Goal: Information Seeking & Learning: Check status

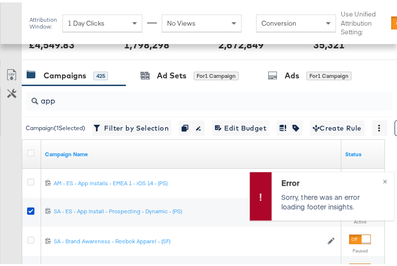
scroll to position [402, 0]
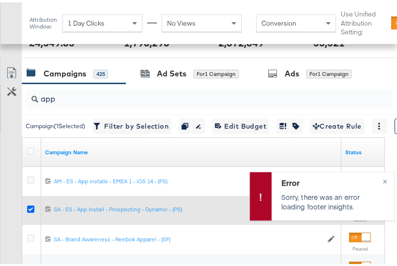
click at [29, 203] on icon at bounding box center [30, 206] width 7 height 7
click at [0, 0] on input "checkbox" at bounding box center [0, 0] width 0 height 0
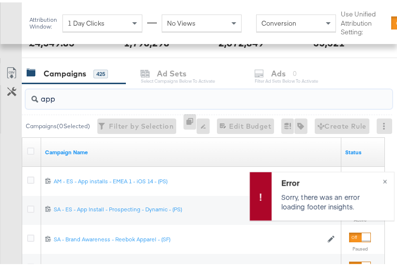
drag, startPoint x: 64, startPoint y: 91, endPoint x: 34, endPoint y: 93, distance: 30.6
click at [34, 93] on div "app" at bounding box center [209, 96] width 366 height 19
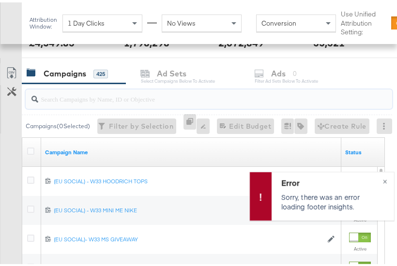
click at [104, 93] on input "search" at bounding box center [200, 92] width 325 height 19
paste input "SA - Catalogue Sales - Advantage Shopping Campaign – JD Arm"
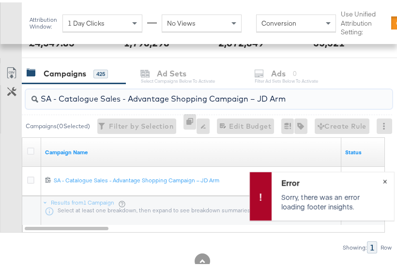
type input "SA - Catalogue Sales - Advantage Shopping Campaign – JD Arm"
click at [377, 178] on button "×" at bounding box center [385, 178] width 18 height 17
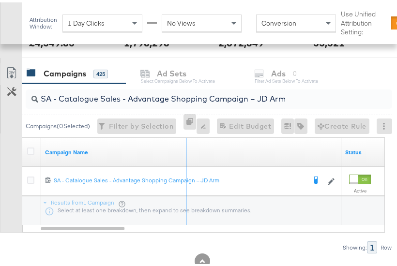
drag, startPoint x: 339, startPoint y: 136, endPoint x: 167, endPoint y: 142, distance: 171.3
click at [167, 142] on div "Campaign Name" at bounding box center [191, 149] width 300 height 29
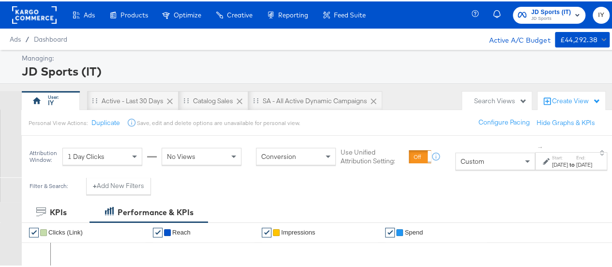
click at [552, 154] on label "Start:" at bounding box center [560, 156] width 16 height 6
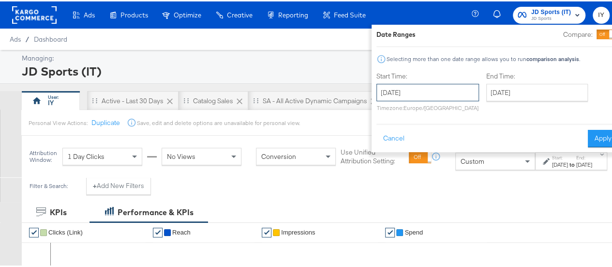
click at [433, 92] on input "[DATE]" at bounding box center [427, 90] width 103 height 17
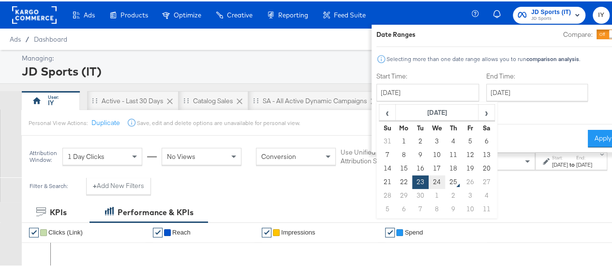
click at [429, 180] on td "24" at bounding box center [437, 181] width 16 height 14
type input "[DATE]"
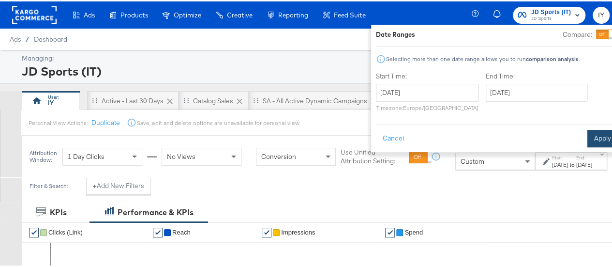
click at [587, 132] on button "Apply" at bounding box center [602, 136] width 30 height 17
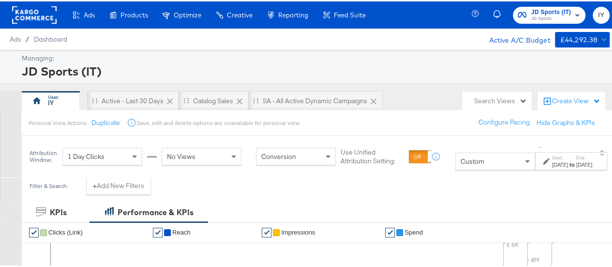
click at [552, 154] on label "Start:" at bounding box center [560, 156] width 16 height 6
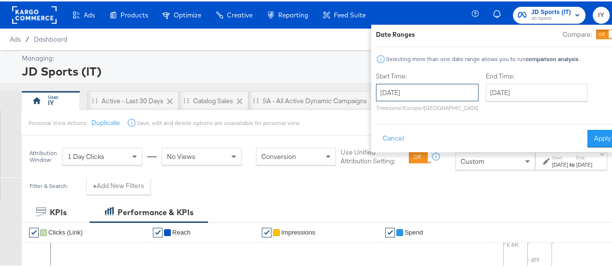
click at [428, 91] on input "[DATE]" at bounding box center [427, 90] width 103 height 17
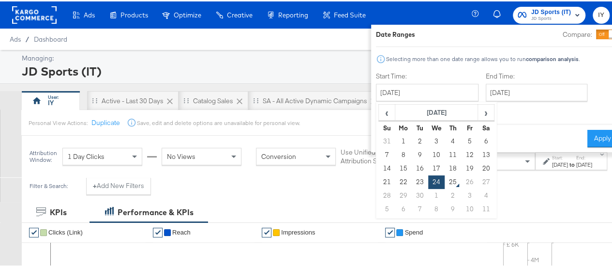
click at [417, 68] on div "Date Ranges Compare: Selecting more than one date range allows you to run compa…" at bounding box center [497, 87] width 242 height 118
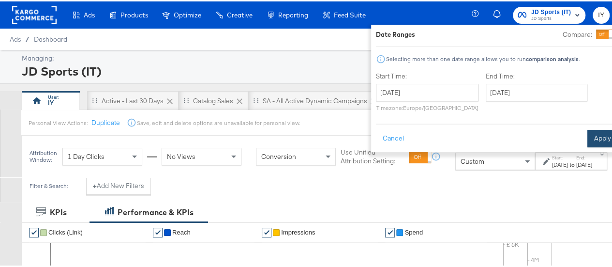
click at [587, 135] on button "Apply" at bounding box center [602, 136] width 30 height 17
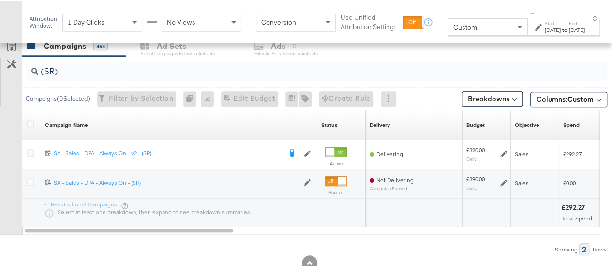
scroll to position [402, 0]
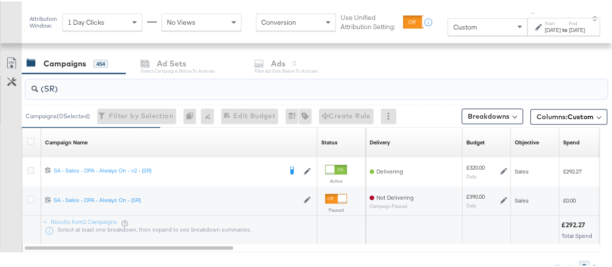
drag, startPoint x: 76, startPoint y: 86, endPoint x: 0, endPoint y: 91, distance: 76.6
click at [0, 91] on div "(SR) Campaigns ( 0 Selected) Filter by Selection Filter 0 campaigns 0 Rename 0 …" at bounding box center [303, 171] width 607 height 199
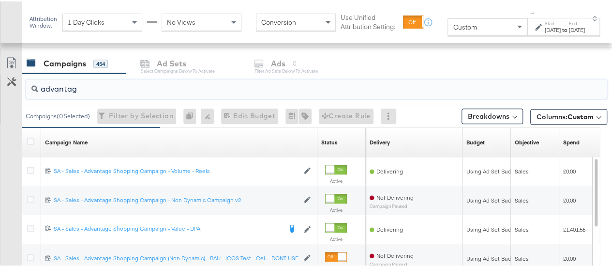
type input "advantage"
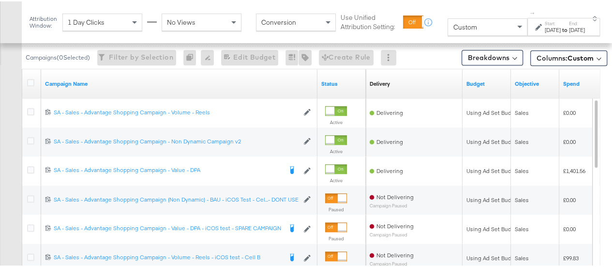
scroll to position [461, 0]
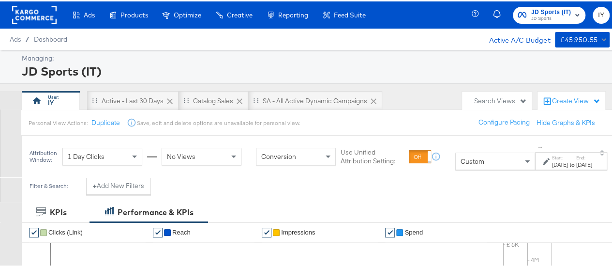
click at [568, 159] on div "to" at bounding box center [572, 163] width 8 height 8
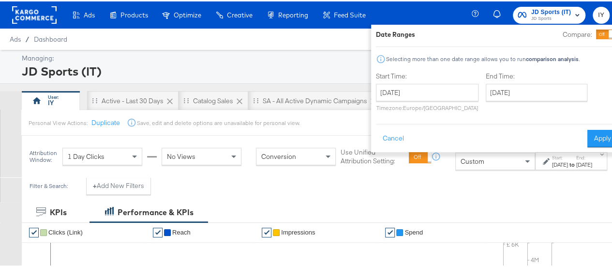
click at [422, 80] on div "Start Time: September 24th 2025 ‹ September 2025 › Su Mo Tu We Th Fr Sa 31 1 2 …" at bounding box center [427, 92] width 103 height 44
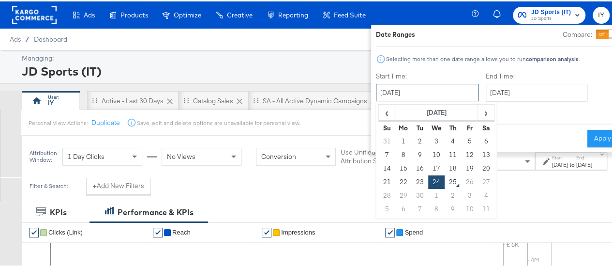
click at [421, 85] on input "[DATE]" at bounding box center [427, 90] width 103 height 17
click at [447, 62] on div at bounding box center [497, 62] width 242 height 0
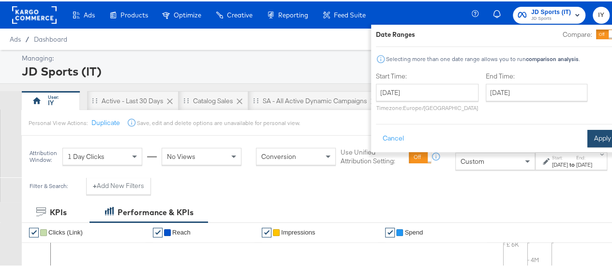
click at [588, 141] on button "Apply" at bounding box center [602, 136] width 30 height 17
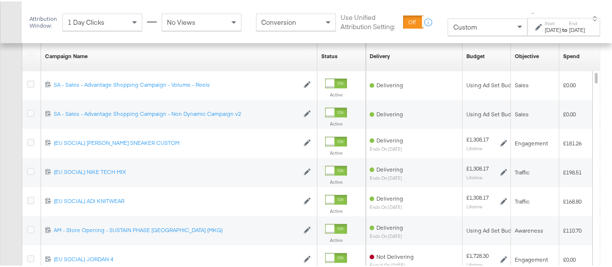
scroll to position [493, 0]
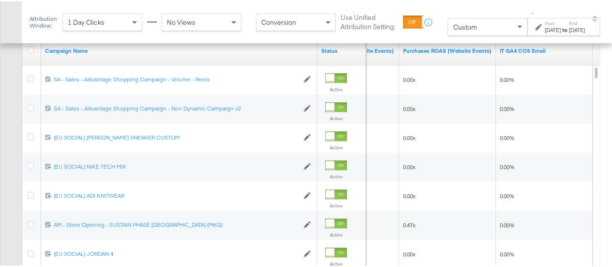
click at [545, 32] on div "[DATE]" at bounding box center [553, 29] width 16 height 8
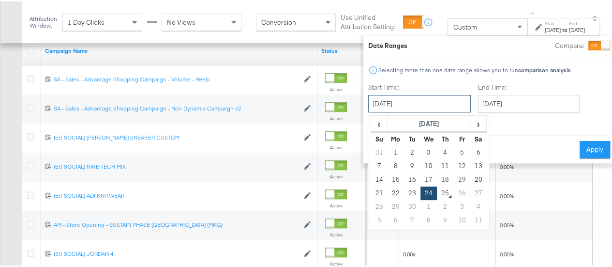
click at [429, 104] on input "[DATE]" at bounding box center [419, 101] width 103 height 17
click at [404, 192] on td "23" at bounding box center [412, 192] width 16 height 14
type input "[DATE]"
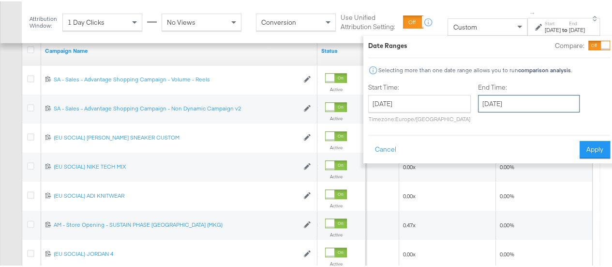
click at [512, 104] on input "[DATE]" at bounding box center [529, 101] width 102 height 17
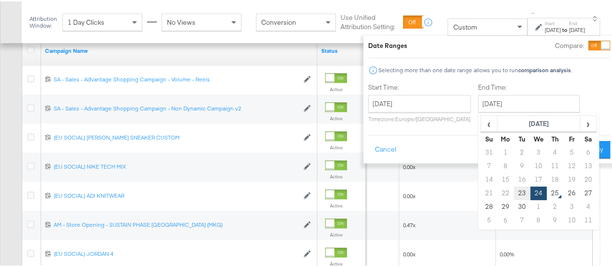
click at [514, 193] on td "23" at bounding box center [522, 192] width 16 height 14
type input "[DATE]"
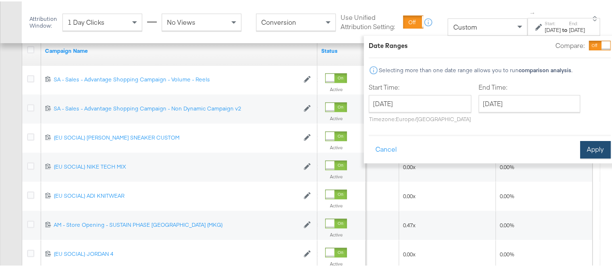
click at [580, 150] on button "Apply" at bounding box center [595, 147] width 30 height 17
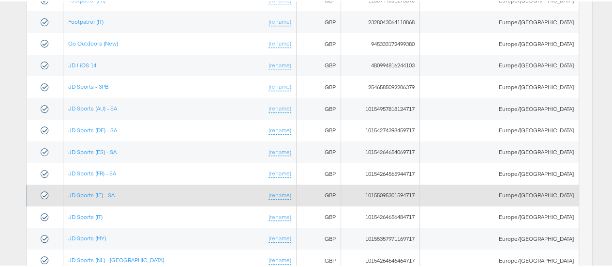
scroll to position [273, 0]
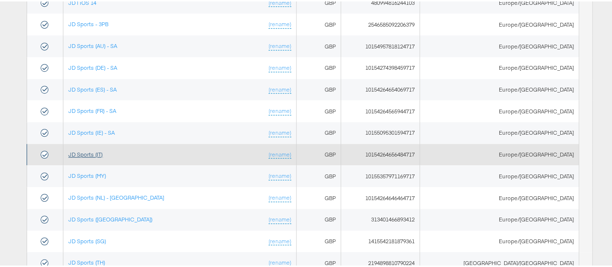
click at [99, 149] on link "JD Sports (IT)" at bounding box center [85, 152] width 34 height 7
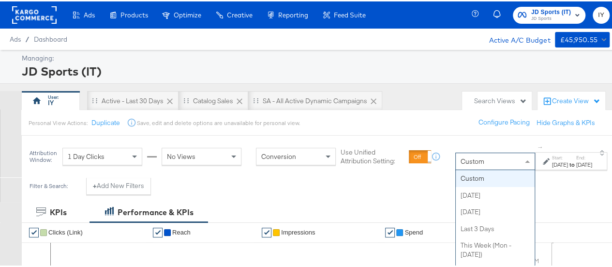
click at [479, 167] on div "Custom" at bounding box center [495, 159] width 79 height 16
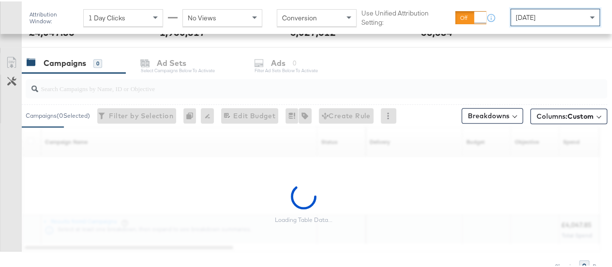
scroll to position [403, 0]
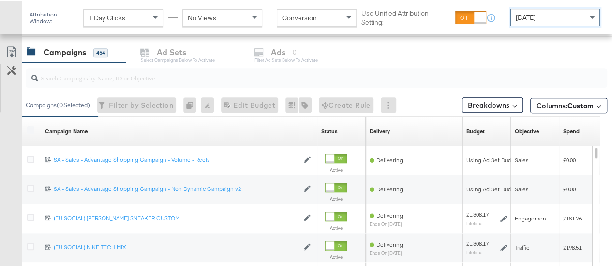
click at [157, 80] on div at bounding box center [316, 76] width 581 height 19
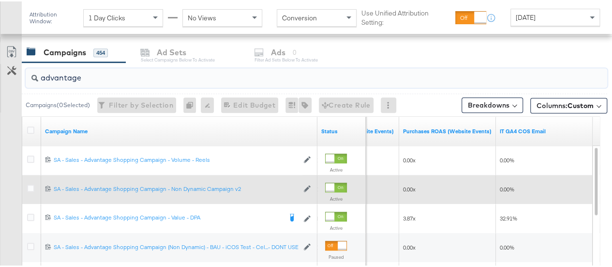
type input "advantage"
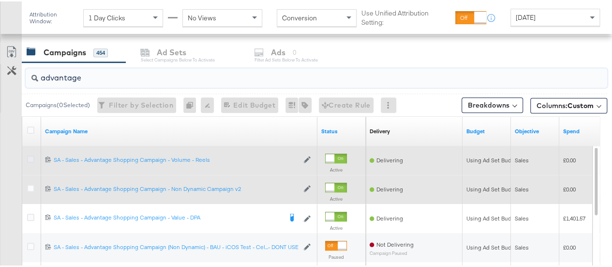
click at [28, 158] on icon at bounding box center [30, 157] width 7 height 7
click at [0, 0] on input "checkbox" at bounding box center [0, 0] width 0 height 0
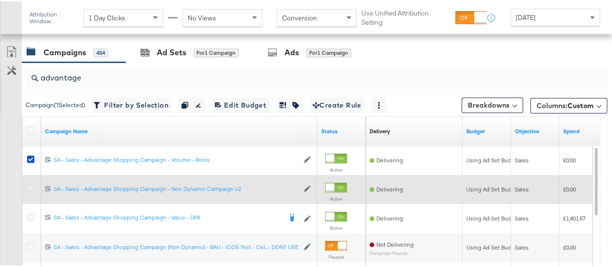
click at [27, 186] on icon at bounding box center [30, 186] width 7 height 7
click at [0, 0] on input "checkbox" at bounding box center [0, 0] width 0 height 0
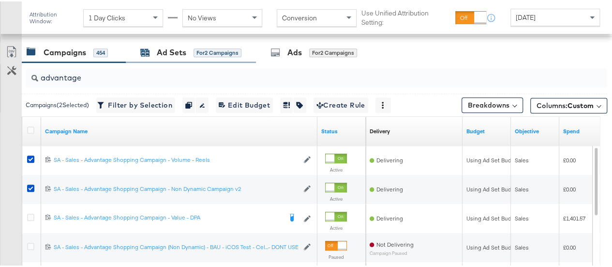
click at [155, 52] on div "Ad Sets for 2 Campaigns" at bounding box center [190, 50] width 101 height 11
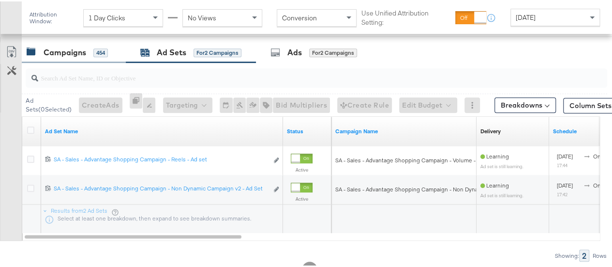
click at [67, 51] on div "Campaigns" at bounding box center [65, 50] width 43 height 11
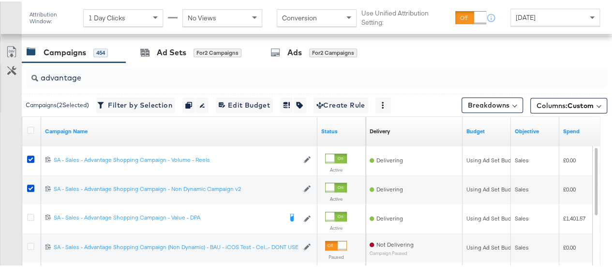
click at [533, 16] on span "Yesterday" at bounding box center [526, 16] width 20 height 9
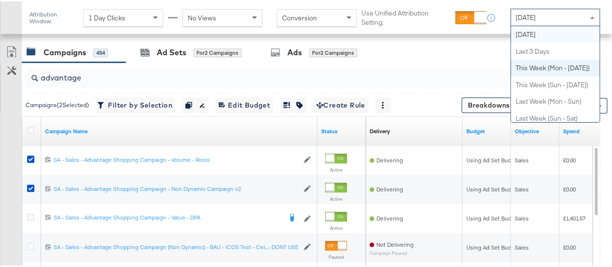
scroll to position [0, 0]
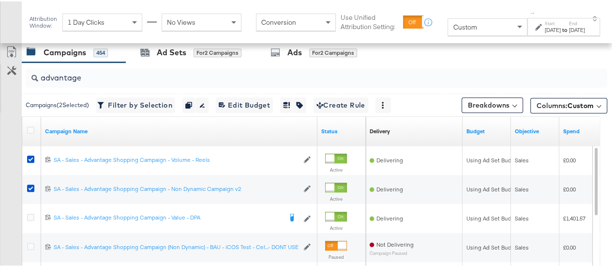
click at [545, 27] on div "Sep 25th 2025" at bounding box center [553, 29] width 16 height 8
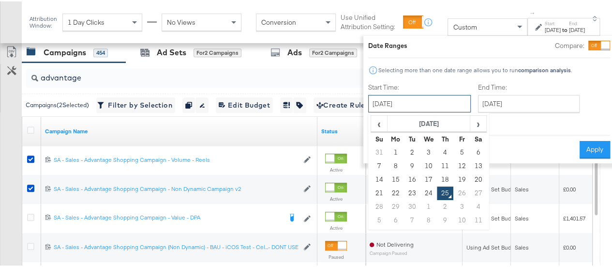
click at [424, 107] on input "September 25th 2025" at bounding box center [419, 101] width 103 height 17
click at [420, 192] on td "24" at bounding box center [428, 192] width 16 height 14
type input "[DATE]"
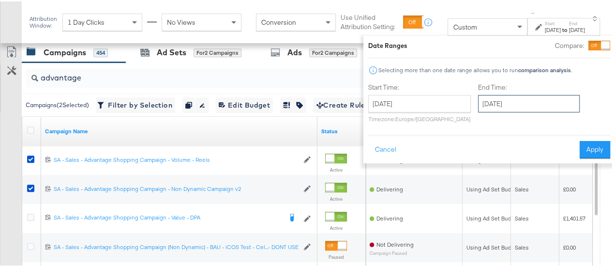
click at [489, 104] on input "September 25th 2025" at bounding box center [529, 101] width 102 height 17
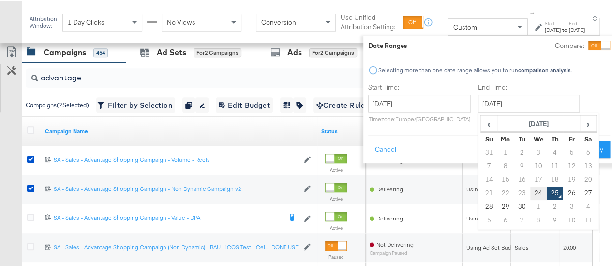
click at [530, 193] on td "24" at bounding box center [538, 192] width 16 height 14
type input "[DATE]"
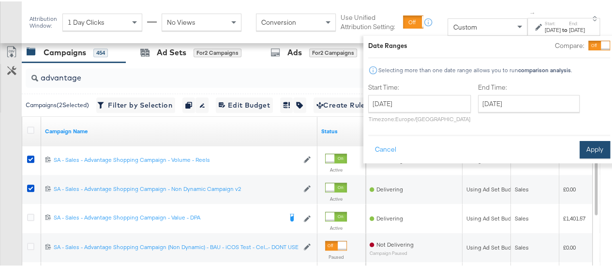
click at [585, 153] on button "Apply" at bounding box center [594, 147] width 30 height 17
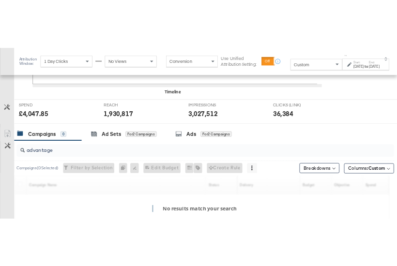
scroll to position [413, 0]
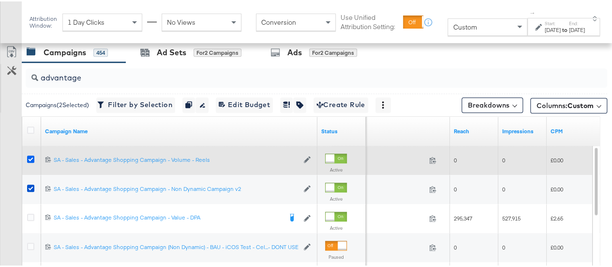
click at [30, 155] on icon at bounding box center [30, 157] width 7 height 7
click at [0, 0] on input "checkbox" at bounding box center [0, 0] width 0 height 0
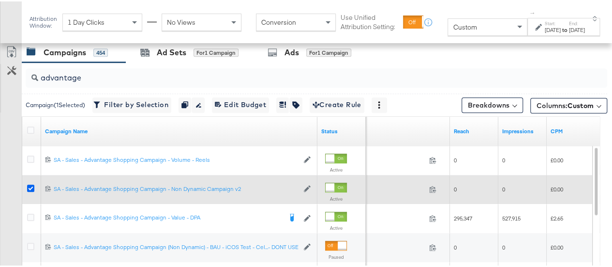
click at [30, 184] on icon at bounding box center [30, 186] width 7 height 7
click at [0, 0] on input "checkbox" at bounding box center [0, 0] width 0 height 0
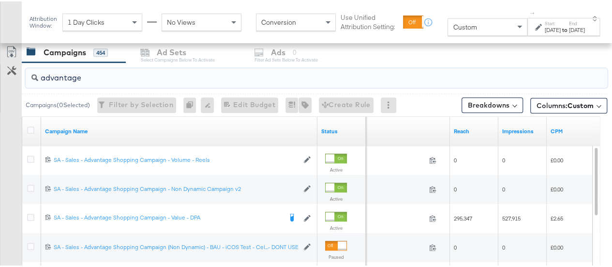
drag, startPoint x: 99, startPoint y: 79, endPoint x: 0, endPoint y: 71, distance: 99.0
click at [0, 71] on div "advantage Campaigns ( 0 Selected) Filter by Selection Filter 0 campaigns 0 Rena…" at bounding box center [303, 233] width 607 height 344
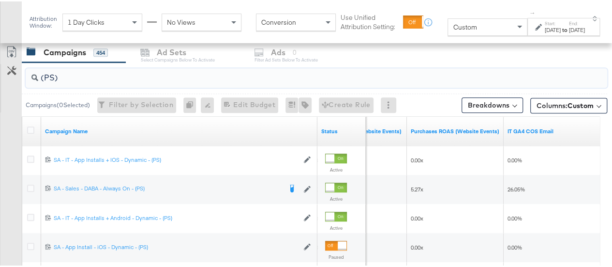
click at [55, 74] on input "(PS)" at bounding box center [297, 72] width 518 height 19
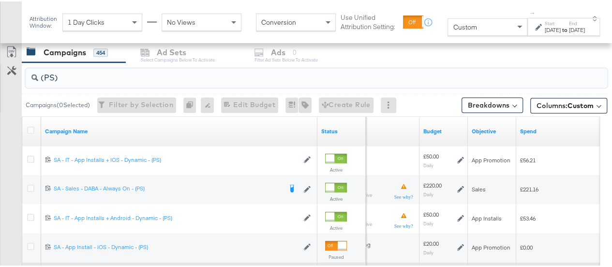
type input "(PS)"
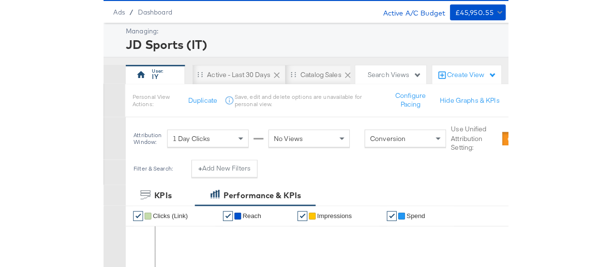
scroll to position [0, 0]
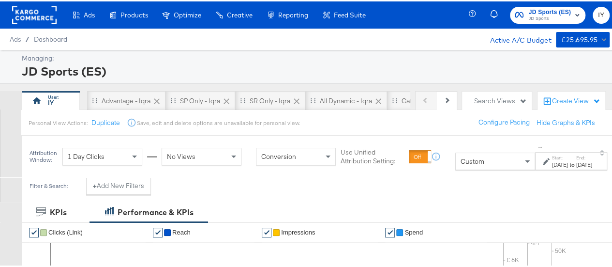
click at [403, 159] on strong "to" at bounding box center [572, 162] width 8 height 7
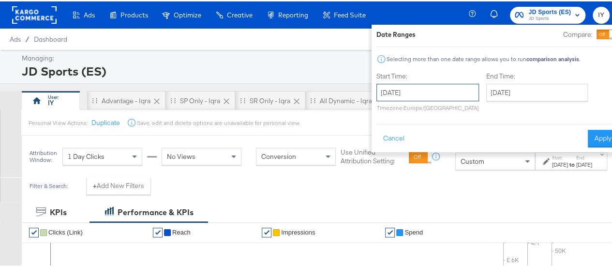
click at [403, 91] on input "[DATE]" at bounding box center [427, 90] width 103 height 17
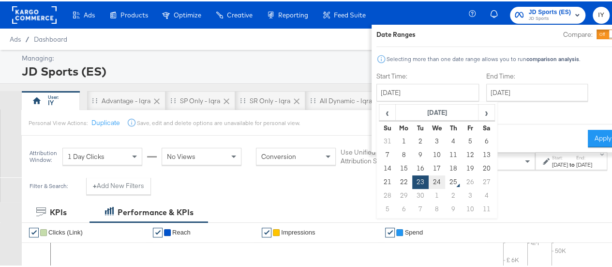
click at [403, 182] on td "24" at bounding box center [437, 181] width 16 height 14
type input "[DATE]"
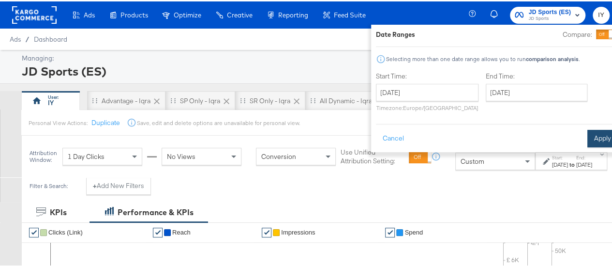
click at [403, 138] on button "Apply" at bounding box center [602, 136] width 30 height 17
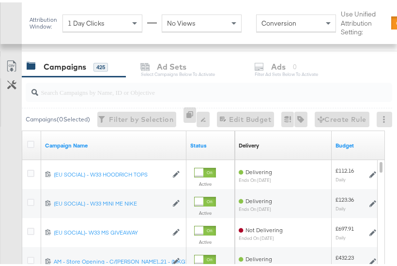
scroll to position [412, 0]
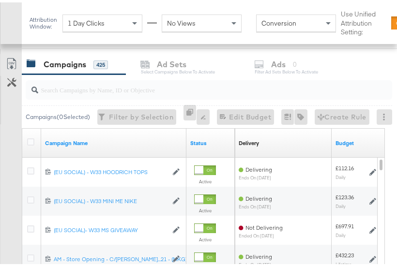
click at [89, 82] on input "search" at bounding box center [200, 83] width 325 height 19
paste input "SA - Catalogue Sales - Advantage Shopping Campaign – JD Arm"
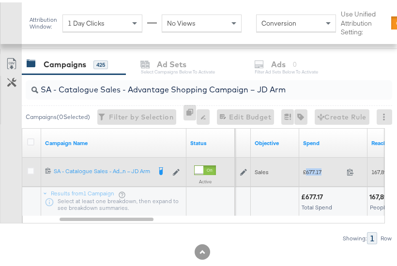
drag, startPoint x: 325, startPoint y: 169, endPoint x: 305, endPoint y: 169, distance: 19.8
click at [305, 169] on span "£677.17" at bounding box center [323, 169] width 40 height 7
copy span "677.17"
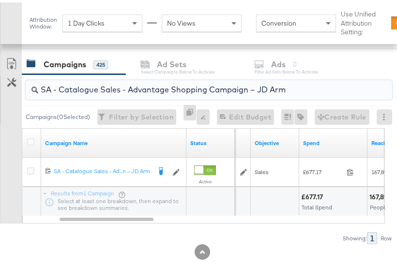
drag, startPoint x: 294, startPoint y: 84, endPoint x: 36, endPoint y: 89, distance: 257.4
click at [36, 89] on div "SA - Catalogue Sales - Advantage Shopping Campaign – JD Arm" at bounding box center [209, 87] width 366 height 19
paste input "Greenbids"
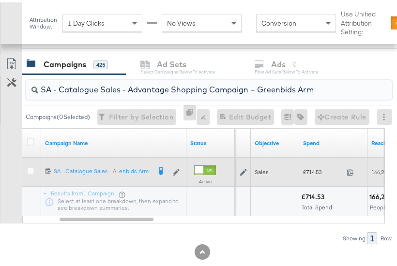
type input "SA - Catalogue Sales - Advantage Shopping Campaign – Greenbids Arm"
drag, startPoint x: 326, startPoint y: 165, endPoint x: 305, endPoint y: 166, distance: 21.3
click at [305, 166] on span "£714.53" at bounding box center [323, 169] width 40 height 7
copy span "714.53"
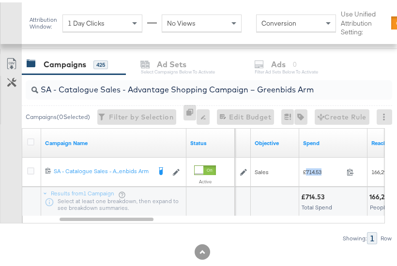
click at [146, 87] on input "SA - Catalogue Sales - Advantage Shopping Campaign – Greenbids Arm" at bounding box center [200, 83] width 325 height 19
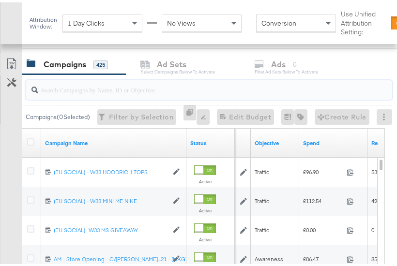
paste input "AM - Catalogue Sales - Advantage Shopping Campaign - Non Dynamic Campaign – JD …"
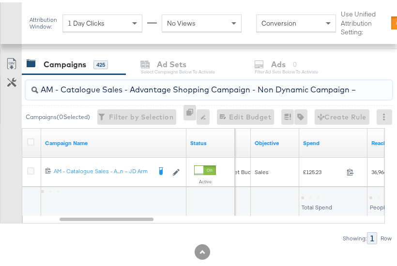
scroll to position [0, 38]
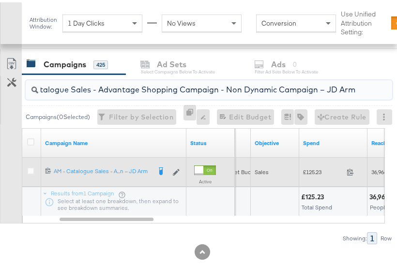
type input "AM - Catalogue Sales - Advantage Shopping Campaign - Non Dynamic Campaign – JD …"
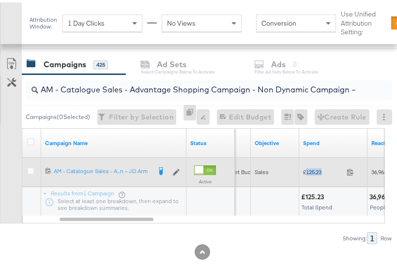
drag, startPoint x: 326, startPoint y: 168, endPoint x: 305, endPoint y: 168, distance: 21.8
click at [305, 168] on span "£125.23" at bounding box center [323, 169] width 40 height 7
copy span "125.23"
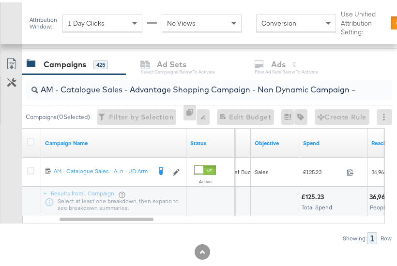
click at [133, 87] on input "AM - Catalogue Sales - Advantage Shopping Campaign - Non Dynamic Campaign – JD …" at bounding box center [200, 83] width 325 height 19
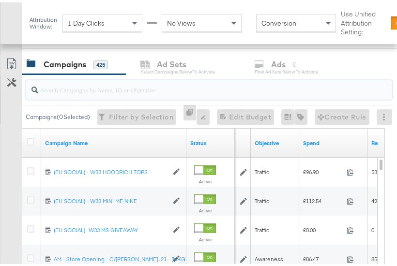
paste input "AM - Catalogue Sales - Advantage Shopping Campaign - Non Dynamic Campaign – Gre…"
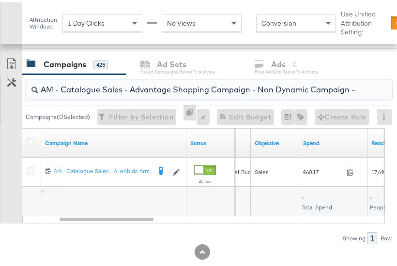
scroll to position [0, 65]
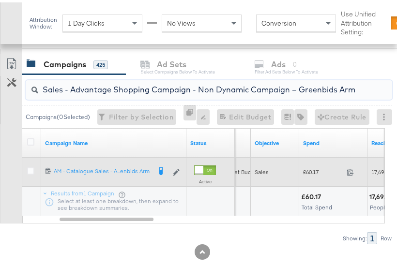
type input "AM - Catalogue Sales - Advantage Shopping Campaign - Non Dynamic Campaign – Gre…"
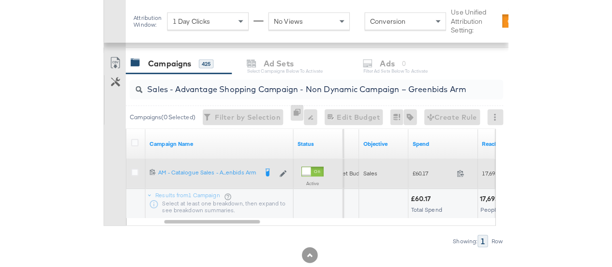
scroll to position [0, 0]
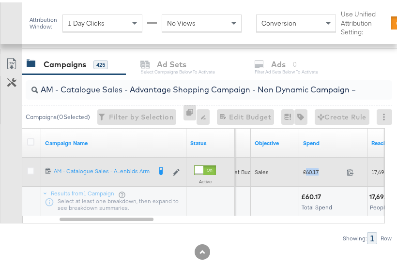
drag, startPoint x: 320, startPoint y: 168, endPoint x: 305, endPoint y: 168, distance: 15.5
click at [305, 168] on span "£60.17" at bounding box center [323, 169] width 40 height 7
copy span "60.17"
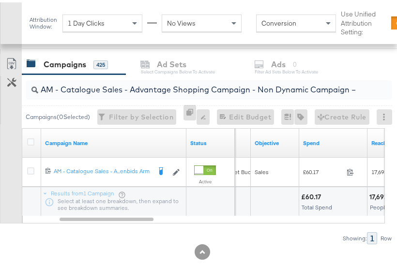
click at [189, 86] on input "AM - Catalogue Sales - Advantage Shopping Campaign - Non Dynamic Campaign – Gre…" at bounding box center [200, 83] width 325 height 19
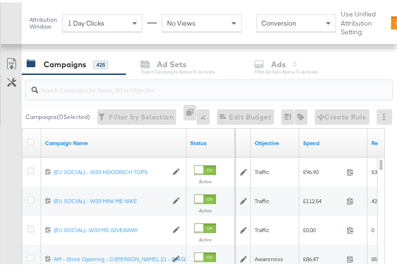
paste input "SA - Sales - DABA - Always On - JD Arm - (PS)"
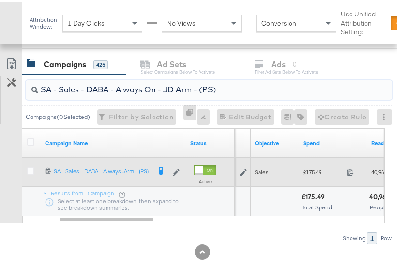
type input "SA - Sales - DABA - Always On - JD Arm - (PS)"
drag, startPoint x: 330, startPoint y: 168, endPoint x: 305, endPoint y: 168, distance: 24.7
click at [305, 168] on span "£175.49" at bounding box center [323, 169] width 40 height 7
copy span "175.49"
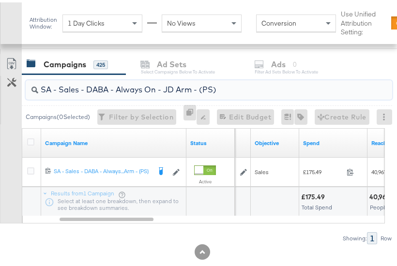
click at [123, 86] on input "SA - Sales - DABA - Always On - JD Arm - (PS)" at bounding box center [200, 83] width 325 height 19
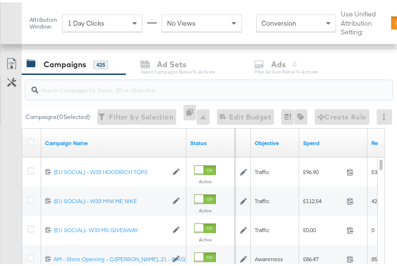
paste input "SA - Sales - DABA - Always On - Greenbids Arm - (PS)"
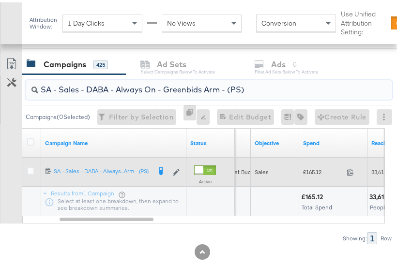
type input "SA - Sales - DABA - Always On - Greenbids Arm - (PS)"
drag, startPoint x: 326, startPoint y: 167, endPoint x: 306, endPoint y: 168, distance: 20.3
click at [306, 168] on span "£165.12" at bounding box center [323, 169] width 40 height 7
copy span "165.12"
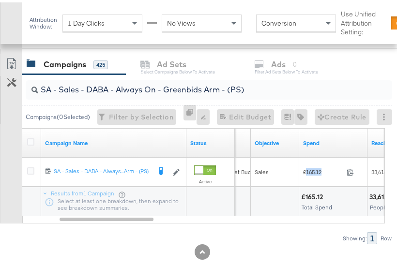
click at [78, 84] on input "SA - Sales - DABA - Always On - Greenbids Arm - (PS)" at bounding box center [200, 83] width 325 height 19
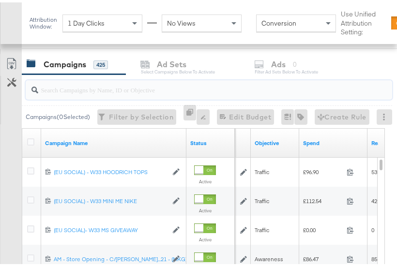
paste input "SA - Sales - DPA - Always On - JD Arm - (SR)"
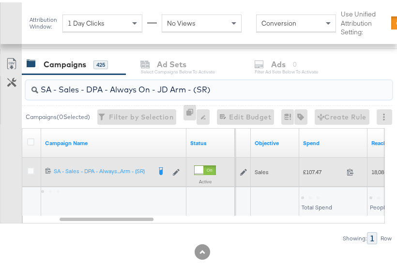
type input "SA - Sales - DPA - Always On - JD Arm - (SR)"
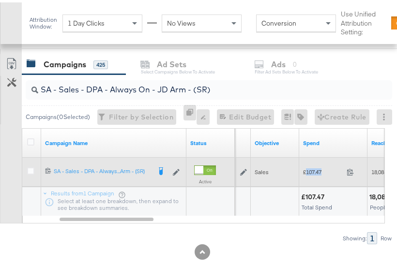
drag, startPoint x: 325, startPoint y: 168, endPoint x: 305, endPoint y: 169, distance: 19.8
click at [305, 169] on span "£107.47" at bounding box center [323, 169] width 40 height 7
copy span "107.47"
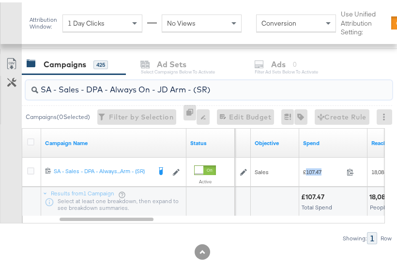
click at [127, 85] on input "SA - Sales - DPA - Always On - JD Arm - (SR)" at bounding box center [200, 83] width 325 height 19
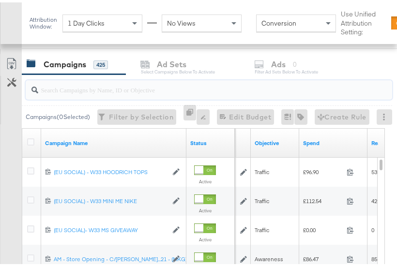
paste input "SA - Sales - DPA - Always On - Greenbids Arm - (SR)"
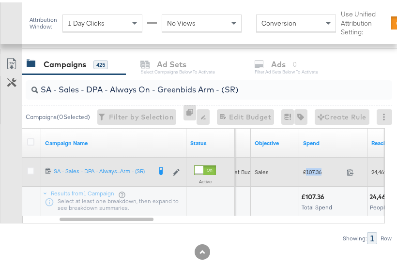
drag, startPoint x: 328, startPoint y: 169, endPoint x: 306, endPoint y: 169, distance: 21.8
click at [306, 169] on span "£107.36" at bounding box center [323, 169] width 40 height 7
copy span "107.36"
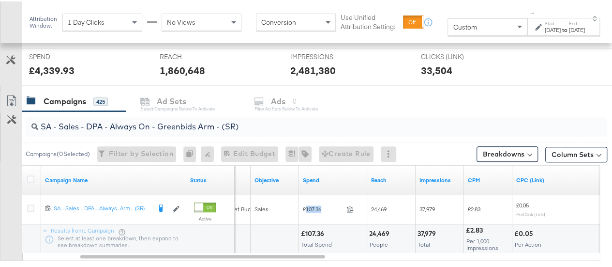
scroll to position [362, 0]
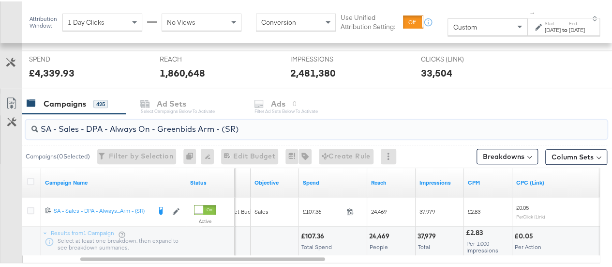
drag, startPoint x: 242, startPoint y: 128, endPoint x: 0, endPoint y: 127, distance: 241.8
click at [0, 127] on div "SA - Sales - DPA - Always On - Greenbids Arm - (SR) Campaigns ( 0 Selected) Fil…" at bounding box center [303, 197] width 607 height 170
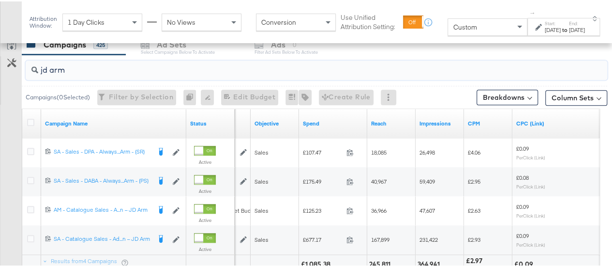
scroll to position [433, 0]
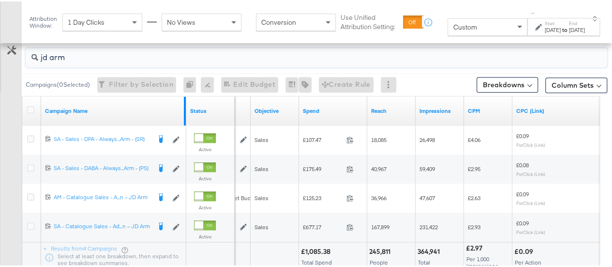
type input "jd arm"
drag, startPoint x: 184, startPoint y: 101, endPoint x: 190, endPoint y: 102, distance: 6.5
click at [190, 102] on div "Campaign Name Status" at bounding box center [128, 109] width 212 height 29
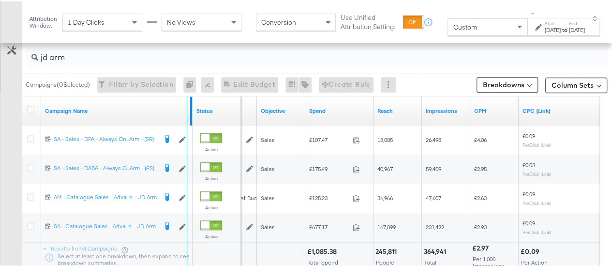
drag, startPoint x: 190, startPoint y: 102, endPoint x: 185, endPoint y: 102, distance: 5.3
click at [185, 102] on div "Campaign Name" at bounding box center [116, 109] width 151 height 29
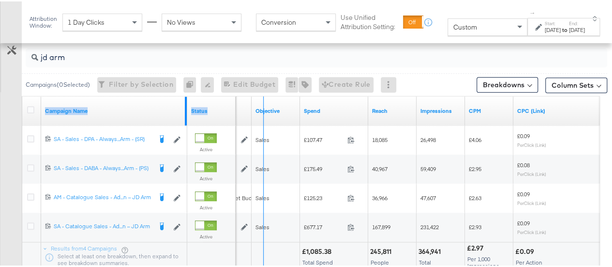
drag, startPoint x: 185, startPoint y: 102, endPoint x: 267, endPoint y: 100, distance: 82.2
click at [22, 95] on div "Campaign Name Status Budget Objective Spend Reach Impressions CPM CPC (Link)" at bounding box center [22, 95] width 0 height 0
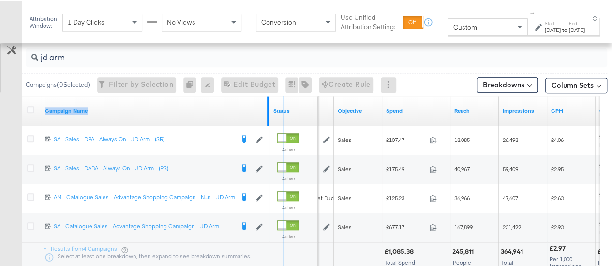
drag, startPoint x: 267, startPoint y: 100, endPoint x: 281, endPoint y: 99, distance: 13.6
click at [281, 99] on div "Campaign Name Status" at bounding box center [170, 109] width 296 height 29
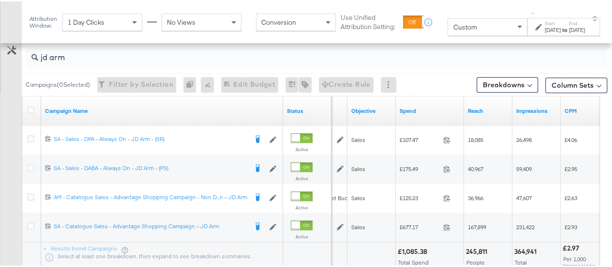
click at [0, 134] on div "Customize KPIs Export as CSV" at bounding box center [11, 148] width 22 height 256
click at [15, 149] on div "Customize KPIs Export as CSV" at bounding box center [11, 148] width 22 height 256
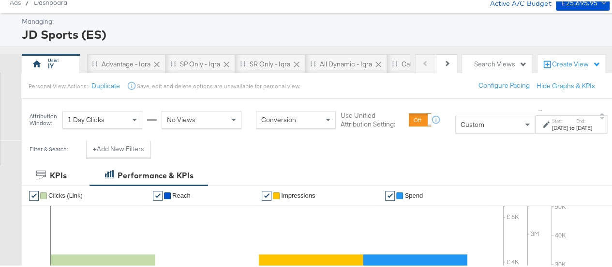
scroll to position [36, 0]
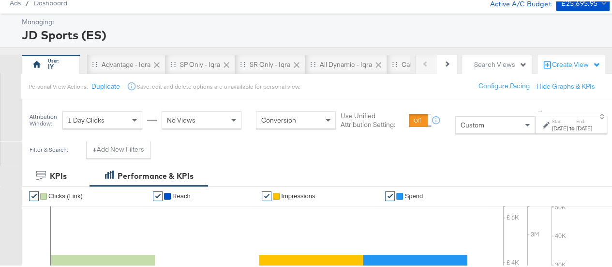
click at [6, 146] on div at bounding box center [11, 151] width 22 height 25
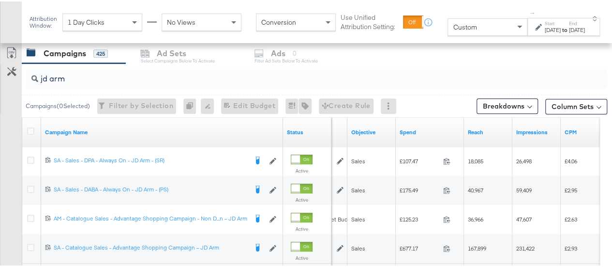
scroll to position [413, 0]
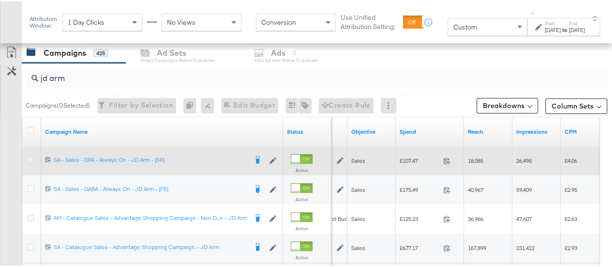
click at [30, 154] on icon at bounding box center [30, 157] width 7 height 7
click at [0, 0] on input "checkbox" at bounding box center [0, 0] width 0 height 0
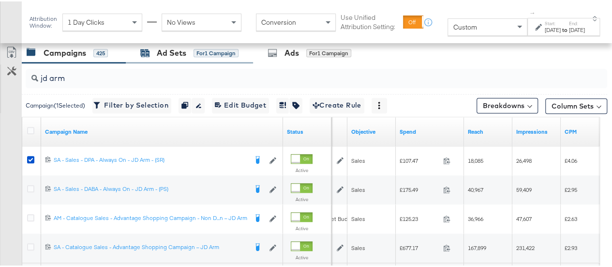
click at [163, 53] on div "Ad Sets" at bounding box center [172, 51] width 30 height 11
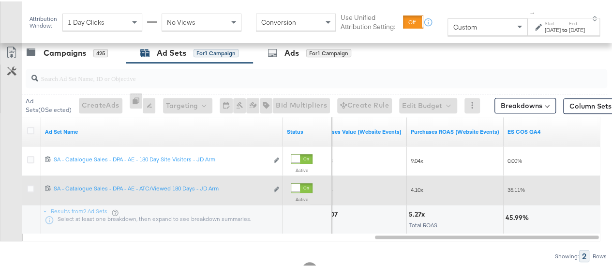
click at [30, 190] on div at bounding box center [32, 188] width 10 height 10
click at [32, 186] on icon at bounding box center [30, 186] width 7 height 7
click at [0, 0] on input "checkbox" at bounding box center [0, 0] width 0 height 0
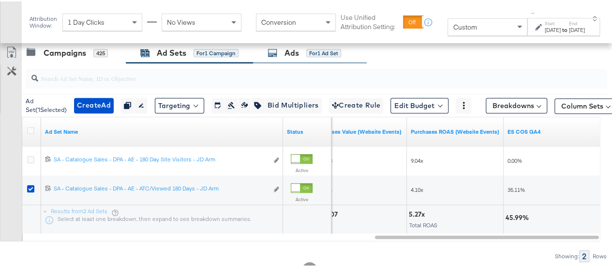
click at [300, 49] on div "Ads for 1 Ad Set" at bounding box center [304, 51] width 74 height 11
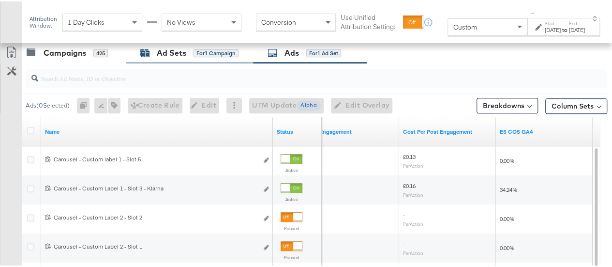
click at [147, 49] on icon at bounding box center [145, 52] width 9 height 6
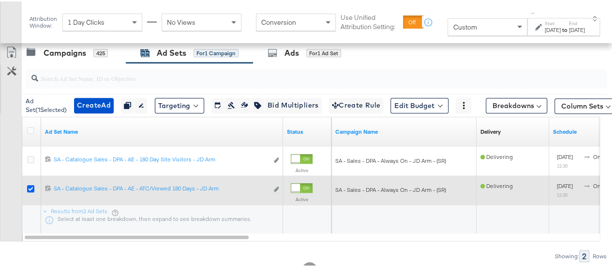
click at [32, 185] on icon at bounding box center [30, 186] width 7 height 7
click at [0, 0] on input "checkbox" at bounding box center [0, 0] width 0 height 0
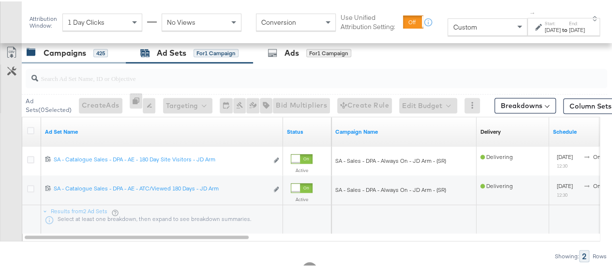
click at [77, 55] on div "Campaigns" at bounding box center [65, 51] width 43 height 11
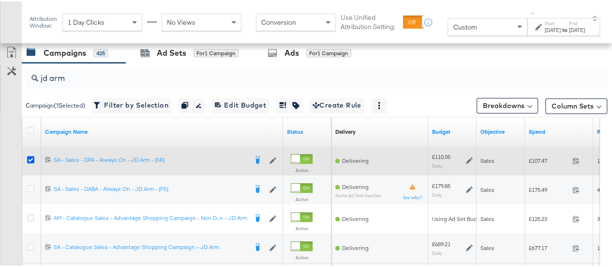
click at [32, 158] on icon at bounding box center [30, 157] width 7 height 7
click at [0, 0] on input "checkbox" at bounding box center [0, 0] width 0 height 0
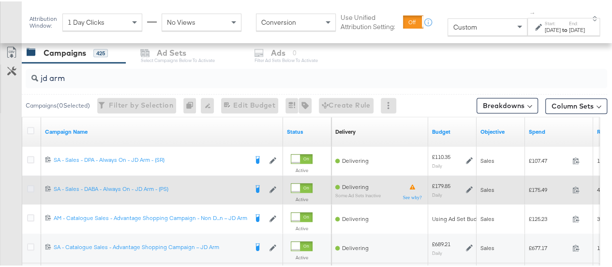
click at [31, 184] on icon at bounding box center [30, 186] width 7 height 7
click at [0, 0] on input "checkbox" at bounding box center [0, 0] width 0 height 0
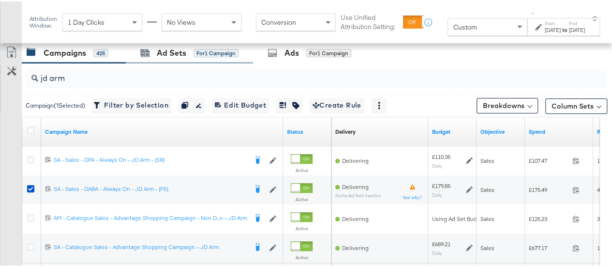
click at [171, 59] on div "Ad Sets for 1 Campaign" at bounding box center [189, 51] width 127 height 21
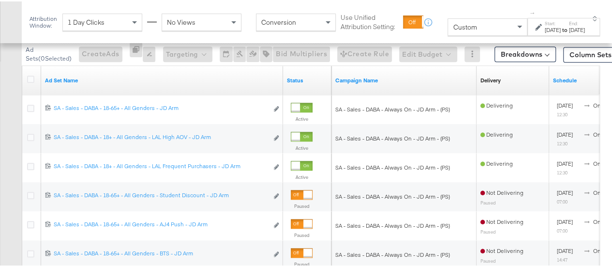
scroll to position [466, 0]
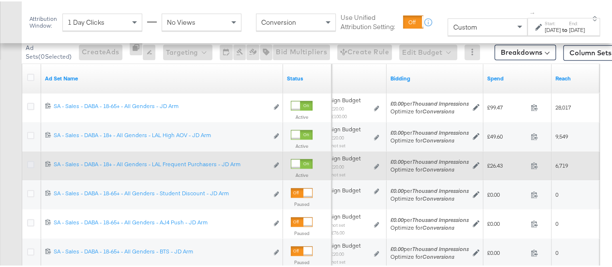
click at [30, 161] on icon at bounding box center [30, 162] width 7 height 7
click at [0, 0] on input "checkbox" at bounding box center [0, 0] width 0 height 0
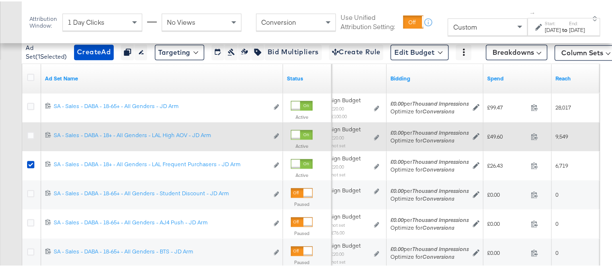
scroll to position [393, 0]
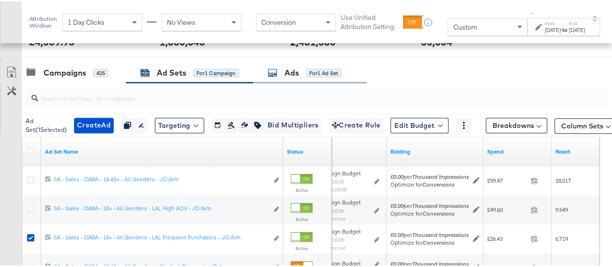
click at [275, 69] on icon at bounding box center [272, 71] width 10 height 10
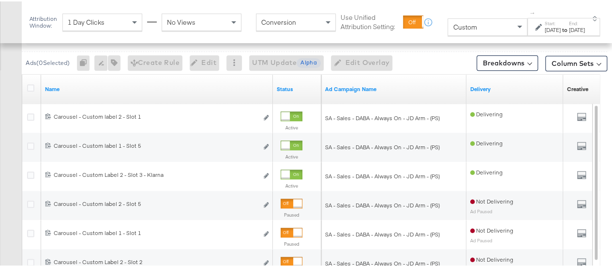
scroll to position [456, 0]
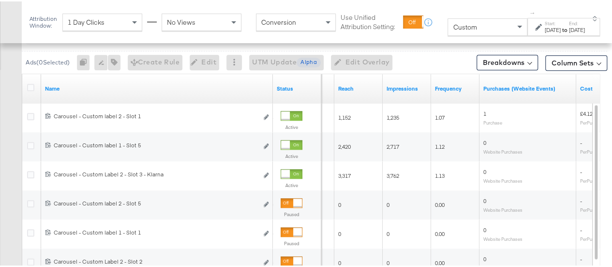
click at [403, 28] on div "[DATE]" at bounding box center [553, 29] width 16 height 8
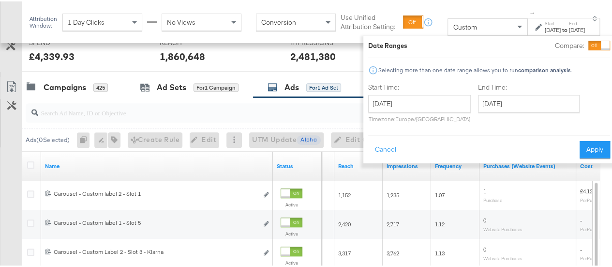
scroll to position [378, 0]
click at [173, 89] on div "Ad Sets" at bounding box center [172, 86] width 30 height 11
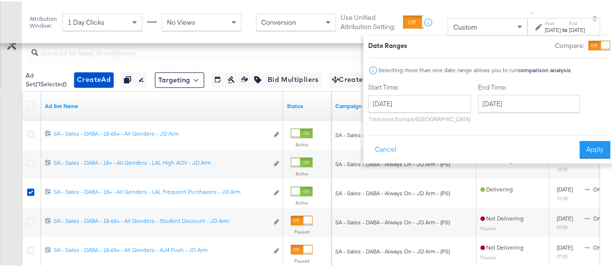
scroll to position [439, 0]
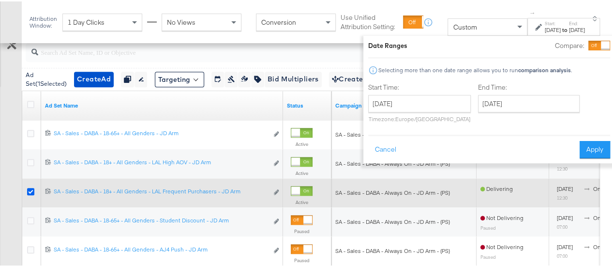
click at [28, 187] on icon at bounding box center [30, 189] width 7 height 7
click at [0, 0] on input "checkbox" at bounding box center [0, 0] width 0 height 0
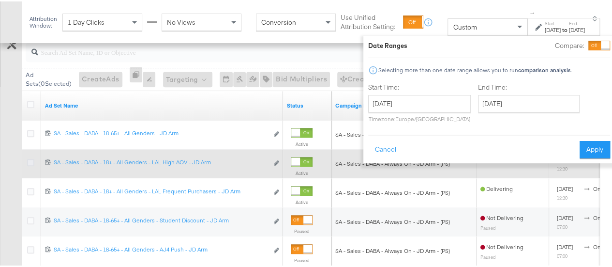
click at [29, 159] on icon at bounding box center [30, 160] width 7 height 7
click at [0, 0] on input "checkbox" at bounding box center [0, 0] width 0 height 0
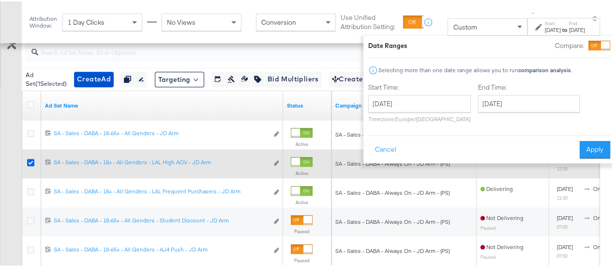
scroll to position [382, 0]
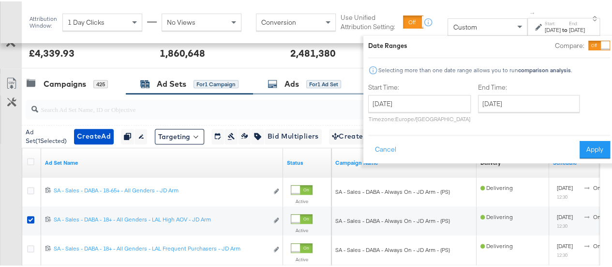
click at [295, 82] on div "Ads" at bounding box center [291, 82] width 15 height 11
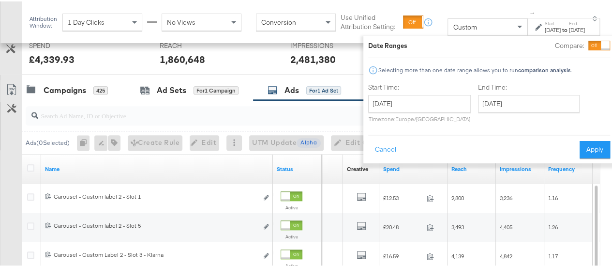
scroll to position [371, 0]
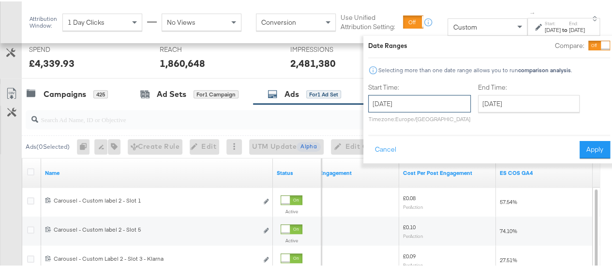
click at [403, 105] on input "[DATE]" at bounding box center [419, 101] width 103 height 17
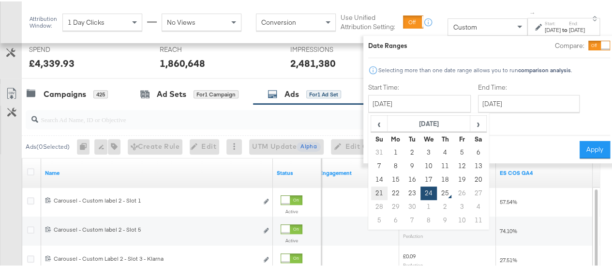
click at [371, 194] on td "21" at bounding box center [379, 192] width 16 height 14
type input "[DATE]"
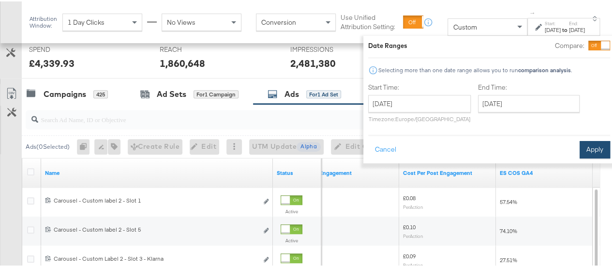
click at [403, 144] on button "Apply" at bounding box center [594, 147] width 30 height 17
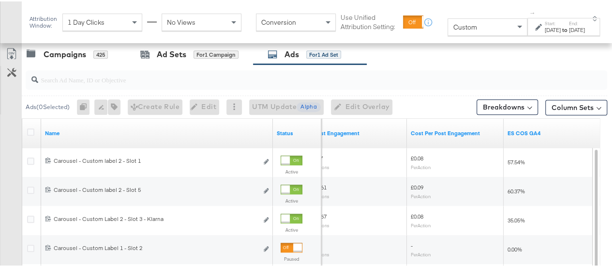
scroll to position [416, 0]
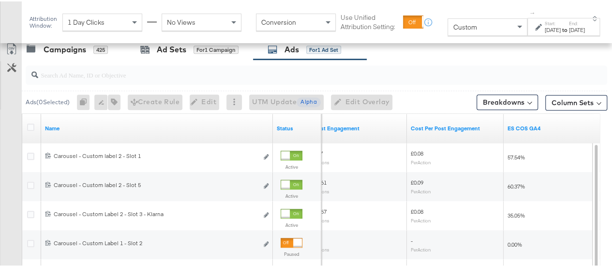
click at [403, 28] on strong "to" at bounding box center [565, 28] width 8 height 7
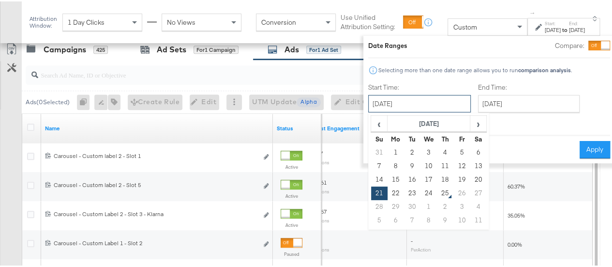
click at [400, 103] on input "[DATE]" at bounding box center [419, 101] width 103 height 17
click at [371, 178] on td "14" at bounding box center [379, 178] width 16 height 14
type input "September 14th 2025"
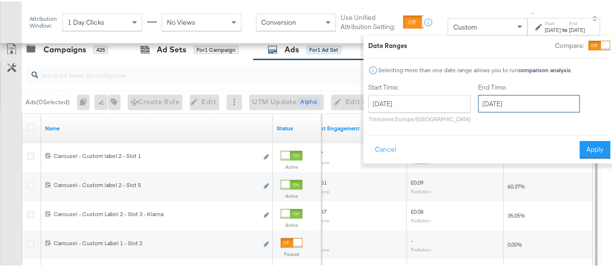
click at [403, 108] on input "[DATE]" at bounding box center [529, 101] width 102 height 17
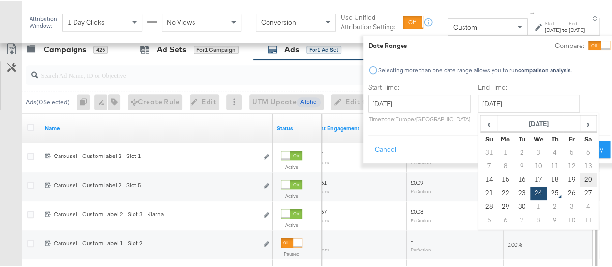
click at [403, 181] on td "20" at bounding box center [588, 178] width 16 height 14
type input "September 20th 2025"
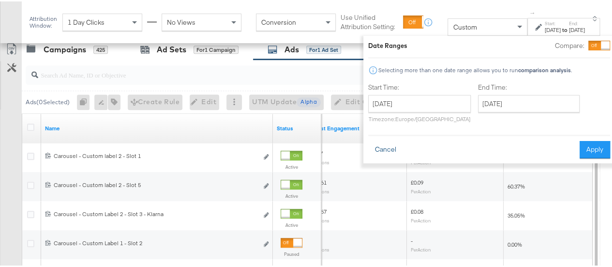
click at [378, 145] on button "Cancel" at bounding box center [385, 147] width 35 height 17
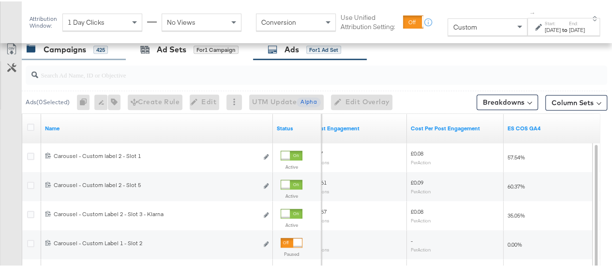
click at [71, 46] on div "Campaigns" at bounding box center [65, 48] width 43 height 11
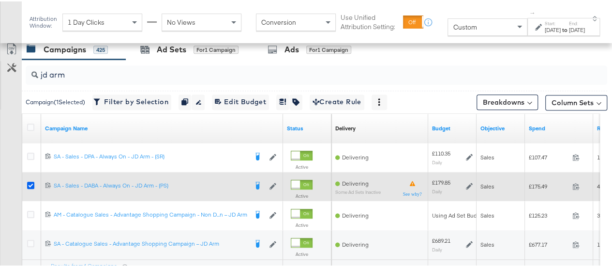
click at [29, 183] on icon at bounding box center [30, 183] width 7 height 7
click at [0, 0] on input "checkbox" at bounding box center [0, 0] width 0 height 0
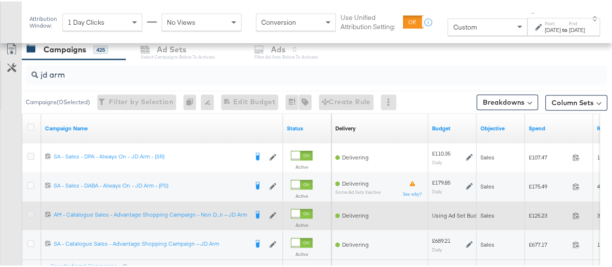
click at [30, 209] on icon at bounding box center [30, 212] width 7 height 7
click at [0, 0] on input "checkbox" at bounding box center [0, 0] width 0 height 0
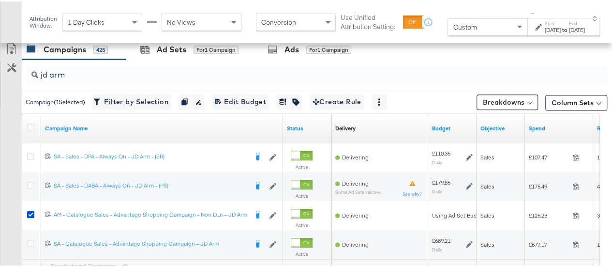
click at [173, 41] on div "Attribution Window: 1 Day Clicks No Views Conversion Use Unified Attribution Se…" at bounding box center [317, 21] width 590 height 42
click at [172, 44] on div "Ad Sets" at bounding box center [172, 48] width 30 height 11
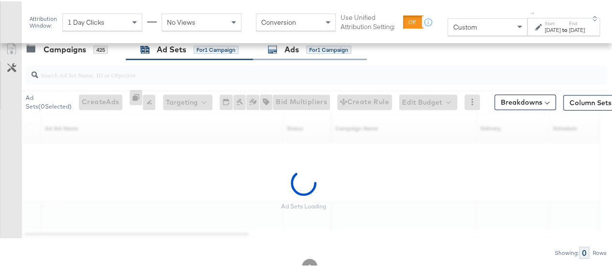
click at [280, 46] on div "Ads for 1 Campaign" at bounding box center [309, 48] width 84 height 11
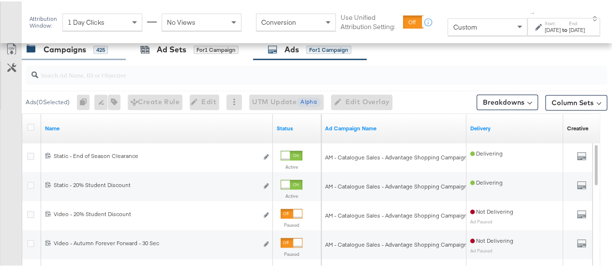
click at [48, 50] on div "Campaigns" at bounding box center [65, 48] width 43 height 11
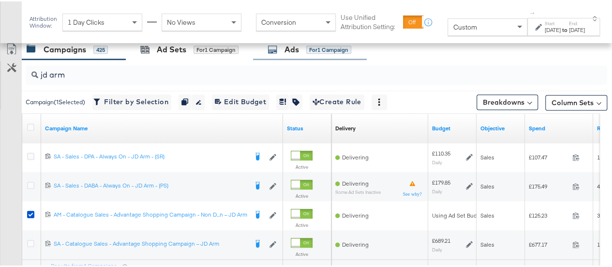
click at [276, 46] on icon at bounding box center [272, 48] width 10 height 10
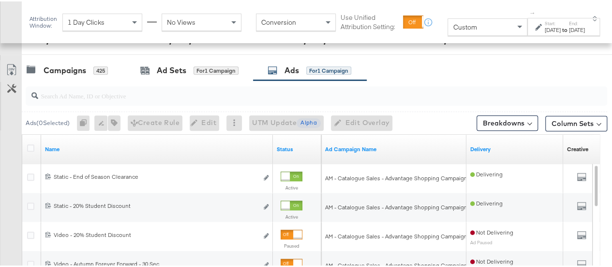
scroll to position [395, 0]
click at [72, 67] on div "Campaigns" at bounding box center [65, 69] width 43 height 11
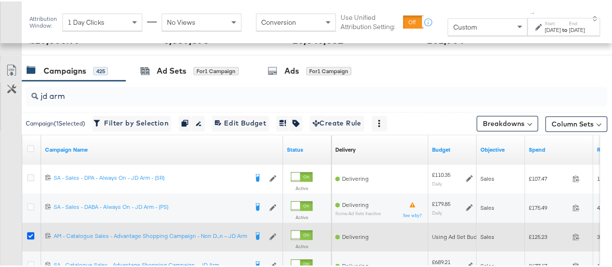
click at [32, 232] on icon at bounding box center [30, 233] width 7 height 7
click at [0, 0] on input "checkbox" at bounding box center [0, 0] width 0 height 0
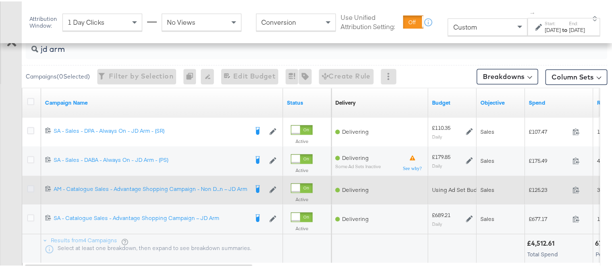
scroll to position [444, 0]
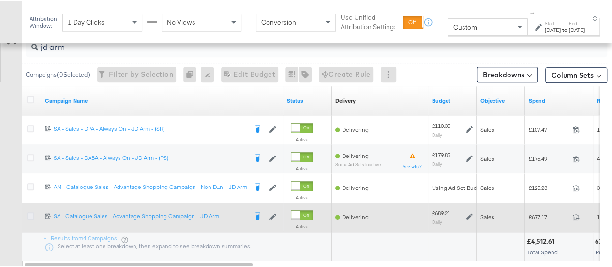
click at [30, 215] on icon at bounding box center [30, 213] width 7 height 7
click at [0, 0] on input "checkbox" at bounding box center [0, 0] width 0 height 0
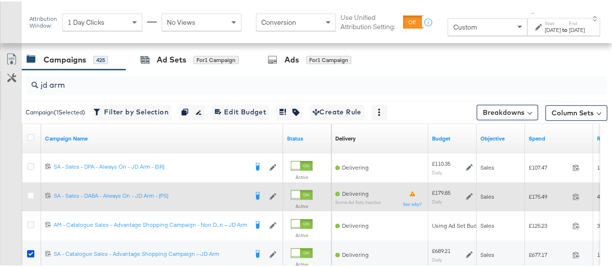
scroll to position [407, 0]
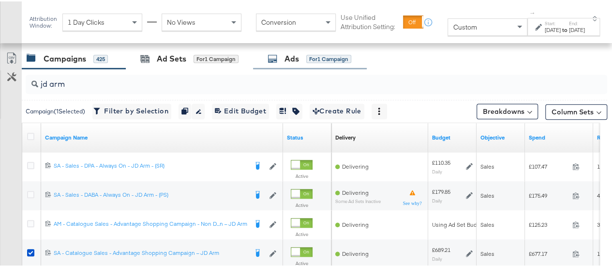
click at [307, 52] on div "Ads for 1 Campaign" at bounding box center [309, 57] width 84 height 11
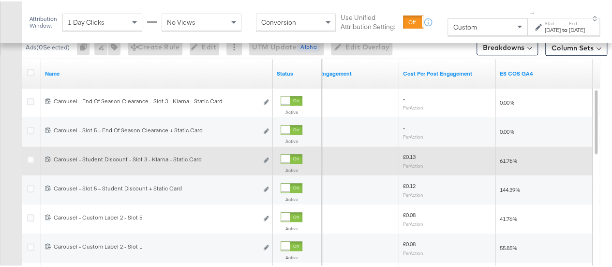
scroll to position [0, 0]
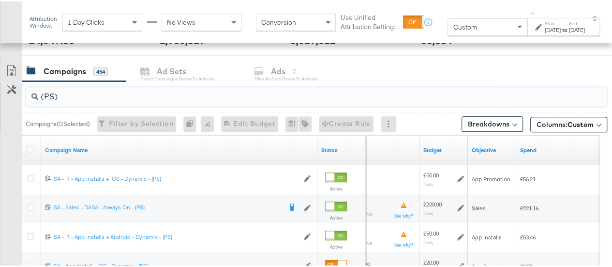
scroll to position [392, 0]
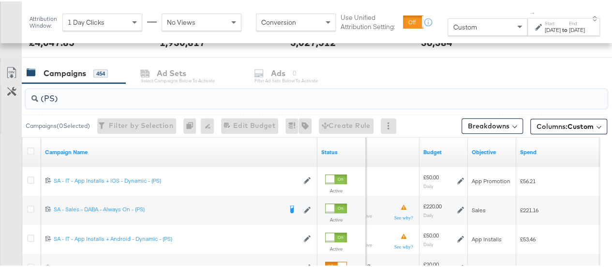
drag, startPoint x: 91, startPoint y: 93, endPoint x: 11, endPoint y: 97, distance: 80.9
click at [11, 97] on div "(PS) Campaigns ( 0 Selected) Filter by Selection Filter 0 campaigns 0 Rename 0 …" at bounding box center [303, 239] width 607 height 315
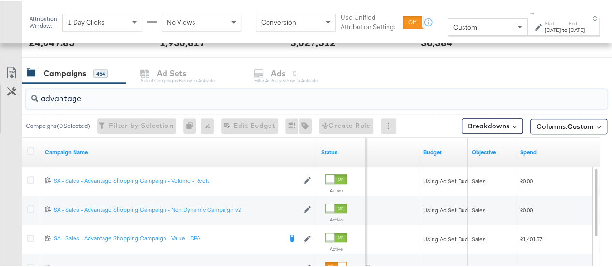
scroll to position [463, 0]
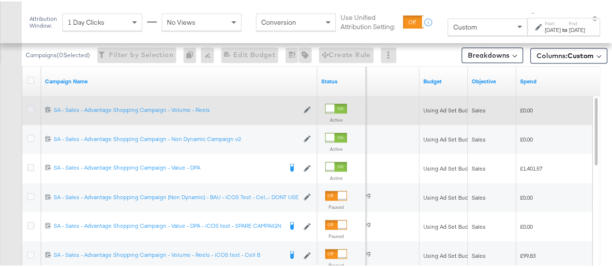
type input "advantage"
click at [31, 107] on icon at bounding box center [30, 107] width 7 height 7
click at [0, 0] on input "checkbox" at bounding box center [0, 0] width 0 height 0
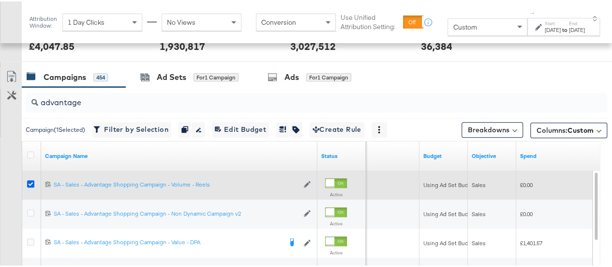
scroll to position [382, 0]
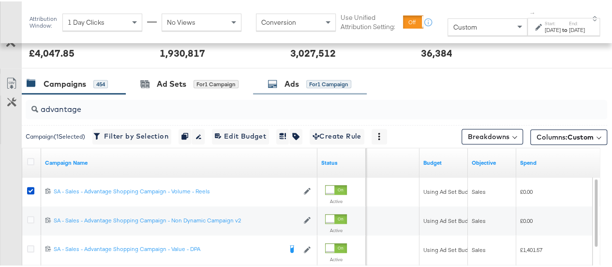
click at [273, 77] on div "Ads for 1 Campaign" at bounding box center [309, 82] width 84 height 11
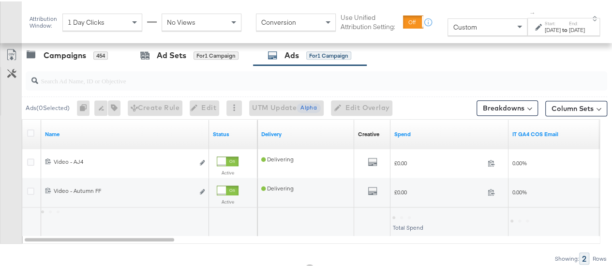
scroll to position [405, 0]
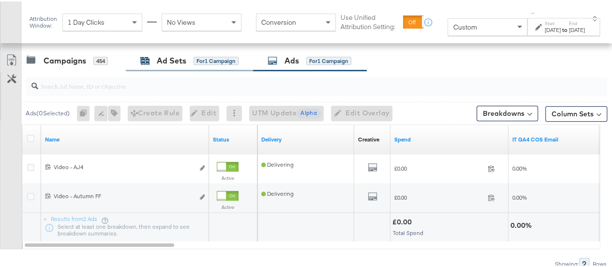
click at [163, 61] on div "Ad Sets" at bounding box center [172, 59] width 30 height 11
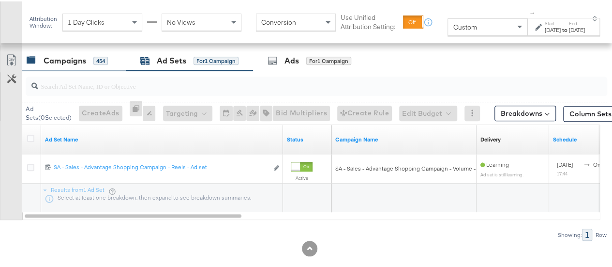
click at [76, 55] on div "Campaigns" at bounding box center [65, 59] width 43 height 11
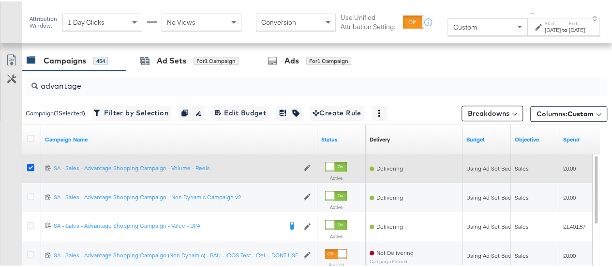
click at [31, 163] on icon at bounding box center [30, 165] width 7 height 7
click at [0, 0] on input "checkbox" at bounding box center [0, 0] width 0 height 0
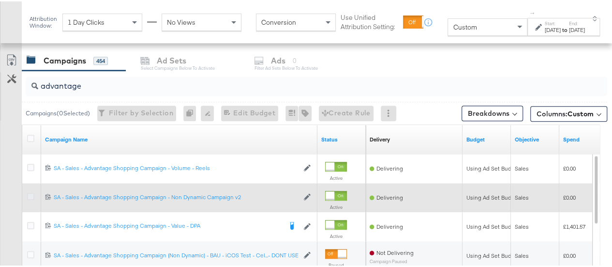
click at [31, 195] on icon at bounding box center [30, 194] width 7 height 7
click at [0, 0] on input "checkbox" at bounding box center [0, 0] width 0 height 0
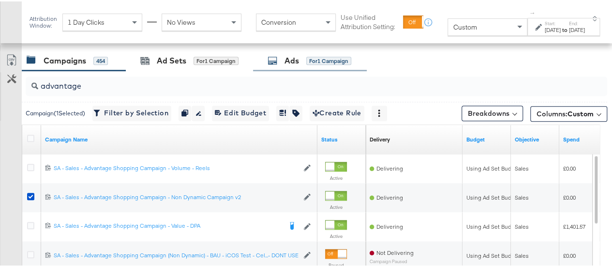
click at [268, 61] on div "Ads for 1 Campaign" at bounding box center [310, 59] width 114 height 21
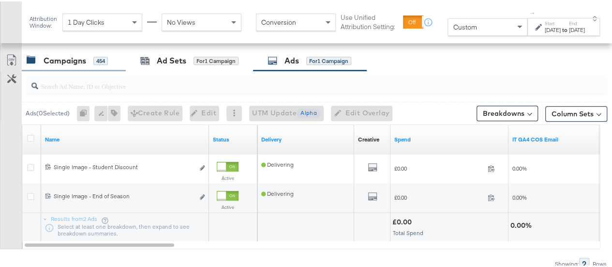
click at [78, 54] on div "Campaigns" at bounding box center [65, 59] width 43 height 11
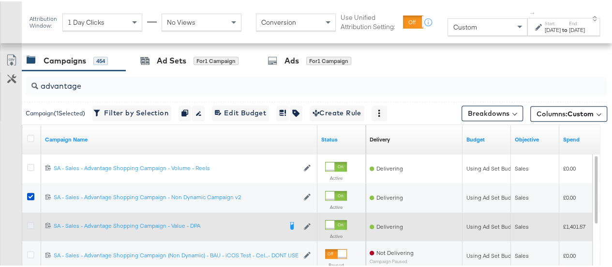
click at [33, 221] on icon at bounding box center [30, 223] width 7 height 7
click at [0, 0] on input "checkbox" at bounding box center [0, 0] width 0 height 0
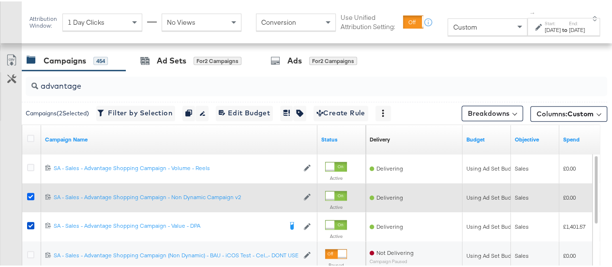
click at [30, 192] on icon at bounding box center [30, 194] width 7 height 7
click at [0, 0] on input "checkbox" at bounding box center [0, 0] width 0 height 0
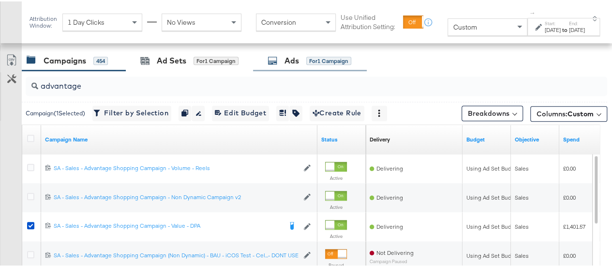
click at [282, 59] on div "Ads for 1 Campaign" at bounding box center [309, 59] width 84 height 11
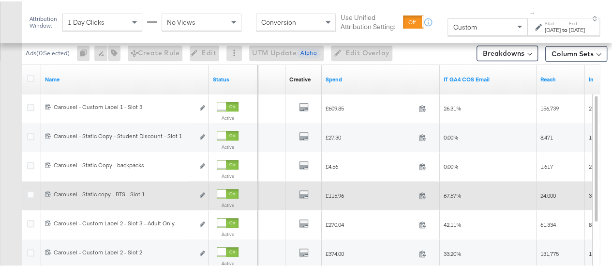
scroll to position [455, 0]
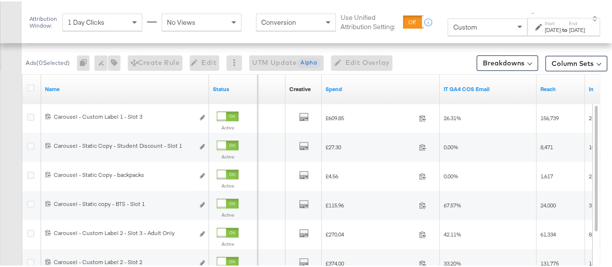
click at [535, 29] on div at bounding box center [539, 25] width 9 height 7
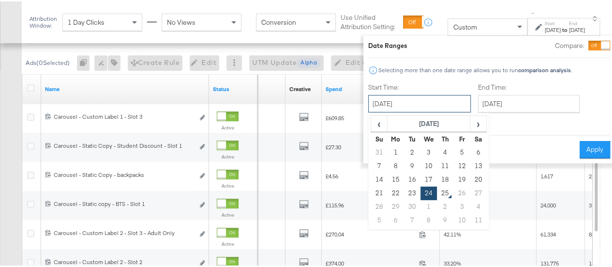
click at [390, 100] on input "[DATE]" at bounding box center [419, 101] width 103 height 17
click at [371, 190] on td "21" at bounding box center [379, 192] width 16 height 14
type input "[DATE]"
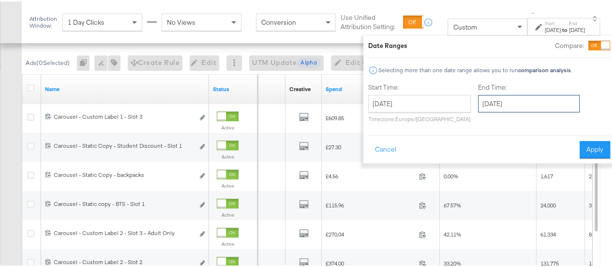
click at [485, 107] on input "[DATE]" at bounding box center [529, 101] width 102 height 17
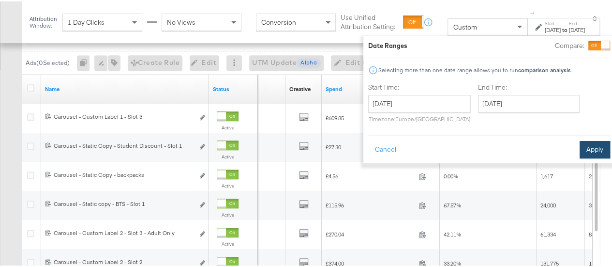
click at [588, 148] on button "Apply" at bounding box center [594, 147] width 30 height 17
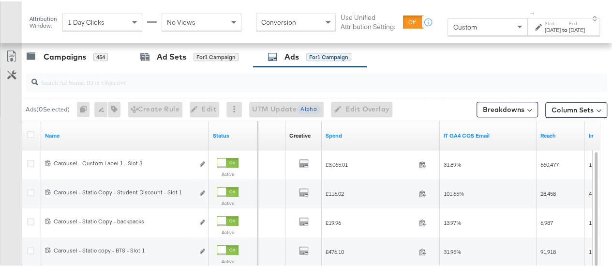
scroll to position [408, 0]
click at [61, 51] on div "Campaigns" at bounding box center [65, 55] width 43 height 11
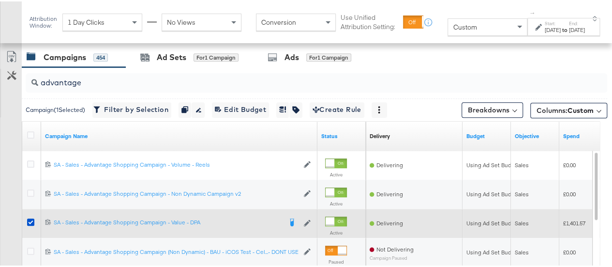
click at [26, 218] on div at bounding box center [32, 221] width 18 height 17
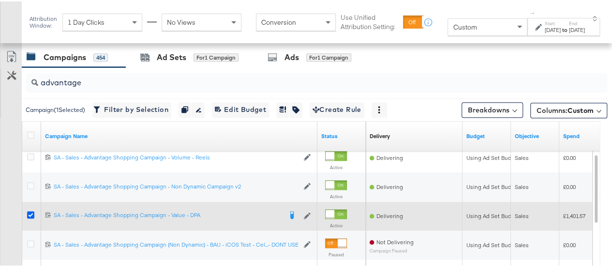
click at [30, 209] on icon at bounding box center [30, 212] width 7 height 7
click at [0, 0] on input "checkbox" at bounding box center [0, 0] width 0 height 0
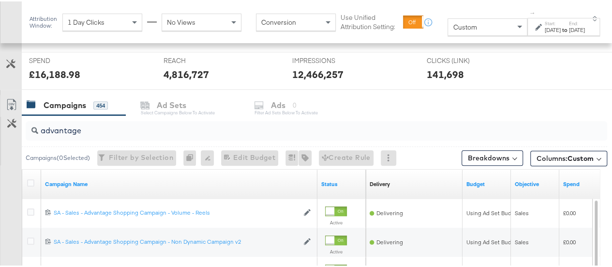
scroll to position [351, 0]
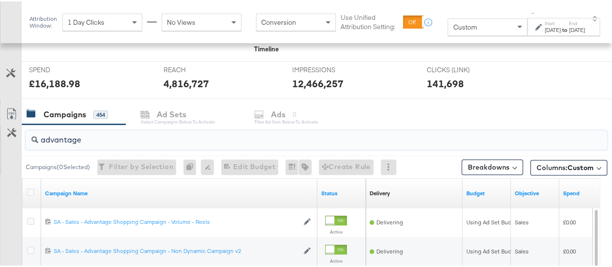
drag, startPoint x: 98, startPoint y: 138, endPoint x: 0, endPoint y: 137, distance: 97.7
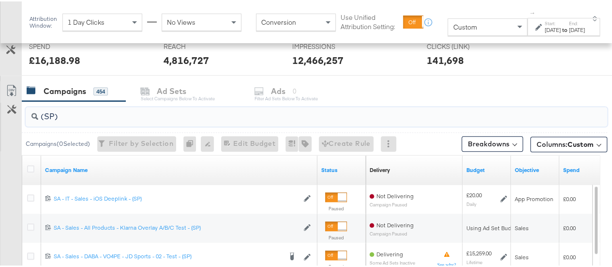
scroll to position [374, 0]
click at [54, 116] on input "(SP)" at bounding box center [297, 111] width 518 height 19
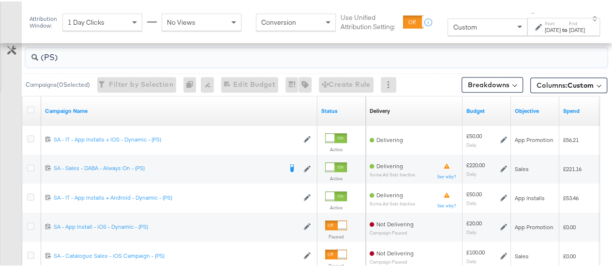
scroll to position [435, 0]
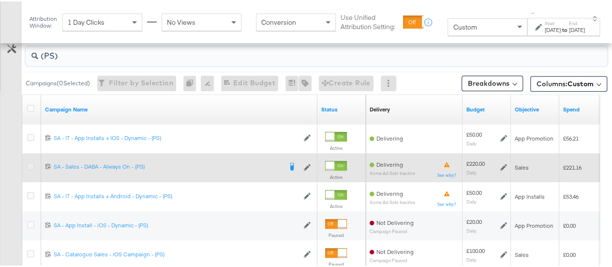
type input "(PS)"
click at [30, 163] on icon at bounding box center [30, 164] width 7 height 7
click at [0, 0] on input "checkbox" at bounding box center [0, 0] width 0 height 0
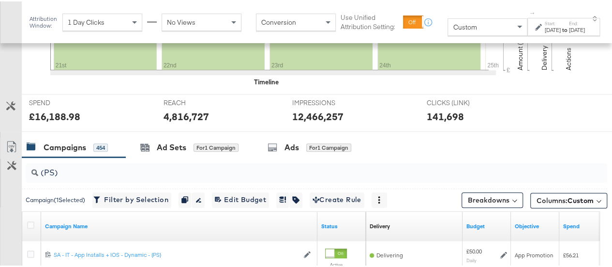
scroll to position [318, 0]
click at [192, 145] on div "Ad Sets for 1 Campaign" at bounding box center [189, 146] width 98 height 11
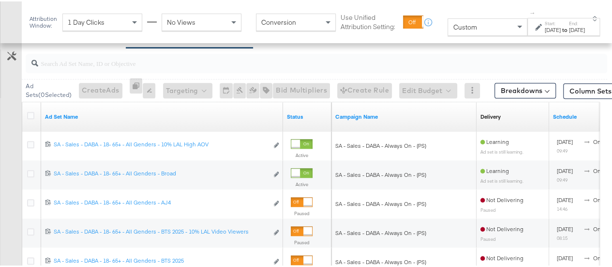
scroll to position [412, 0]
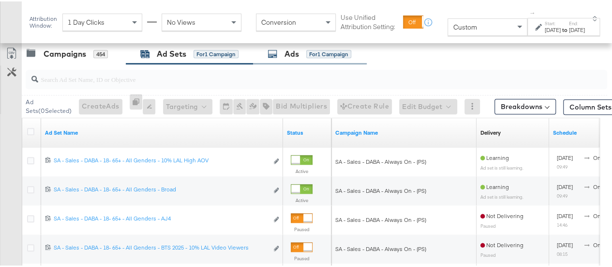
click at [283, 54] on div "Ads for 1 Campaign" at bounding box center [309, 52] width 84 height 11
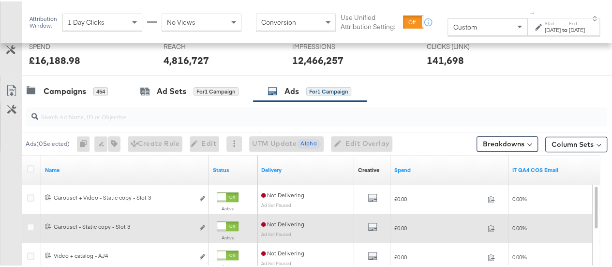
scroll to position [367, 0]
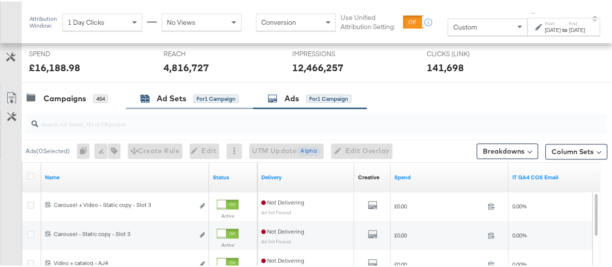
click at [170, 92] on div "Ad Sets" at bounding box center [172, 96] width 30 height 11
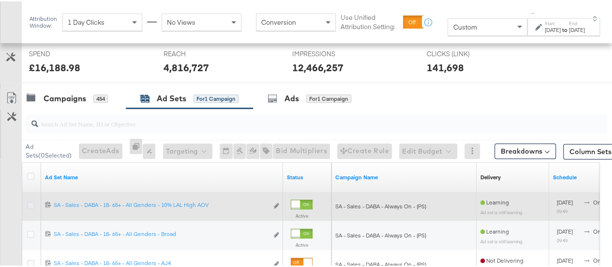
click at [32, 201] on icon at bounding box center [30, 203] width 7 height 7
click at [0, 0] on input "checkbox" at bounding box center [0, 0] width 0 height 0
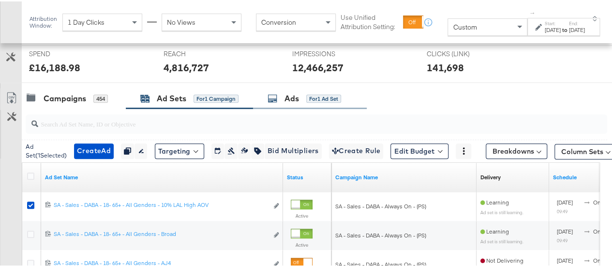
click at [275, 103] on div "Ads for 1 Ad Set" at bounding box center [310, 97] width 114 height 21
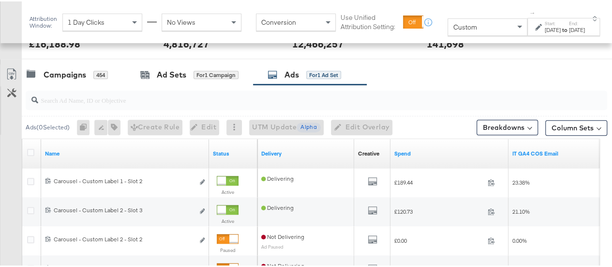
scroll to position [391, 0]
click at [185, 73] on div "Ad Sets" at bounding box center [172, 72] width 30 height 11
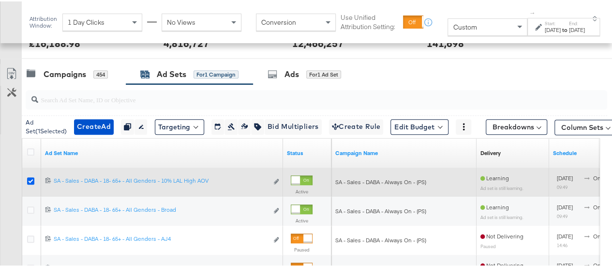
click at [29, 177] on icon at bounding box center [30, 179] width 7 height 7
click at [0, 0] on input "checkbox" at bounding box center [0, 0] width 0 height 0
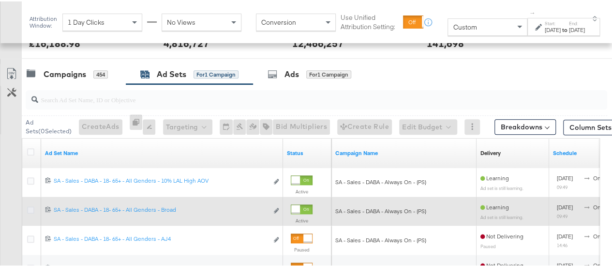
click at [31, 208] on icon at bounding box center [30, 208] width 7 height 7
click at [0, 0] on input "checkbox" at bounding box center [0, 0] width 0 height 0
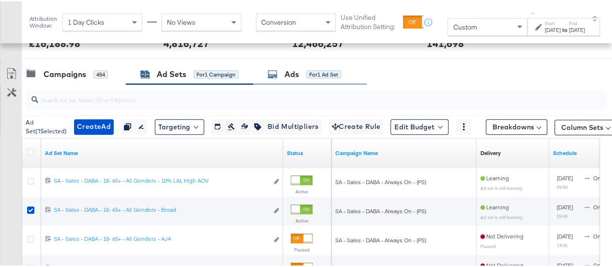
click at [280, 67] on div "Ads for 1 Ad Set" at bounding box center [304, 72] width 74 height 11
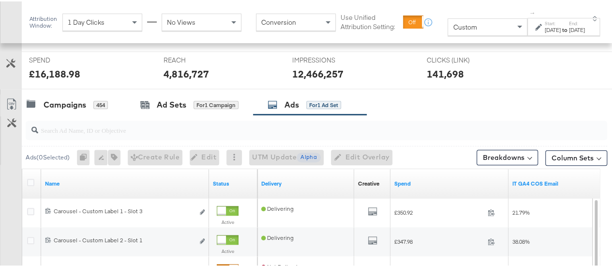
scroll to position [360, 0]
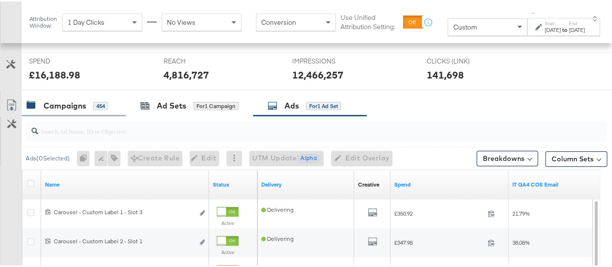
click at [74, 102] on div "Campaigns" at bounding box center [65, 104] width 43 height 11
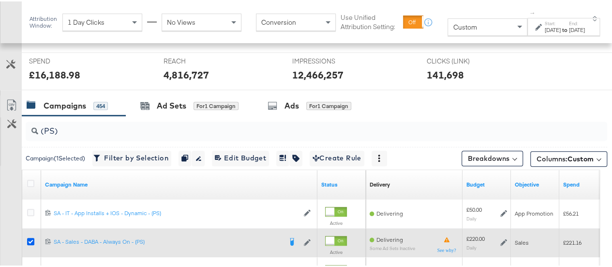
click at [31, 236] on icon at bounding box center [30, 239] width 7 height 7
click at [0, 0] on input "checkbox" at bounding box center [0, 0] width 0 height 0
